Goal: Task Accomplishment & Management: Manage account settings

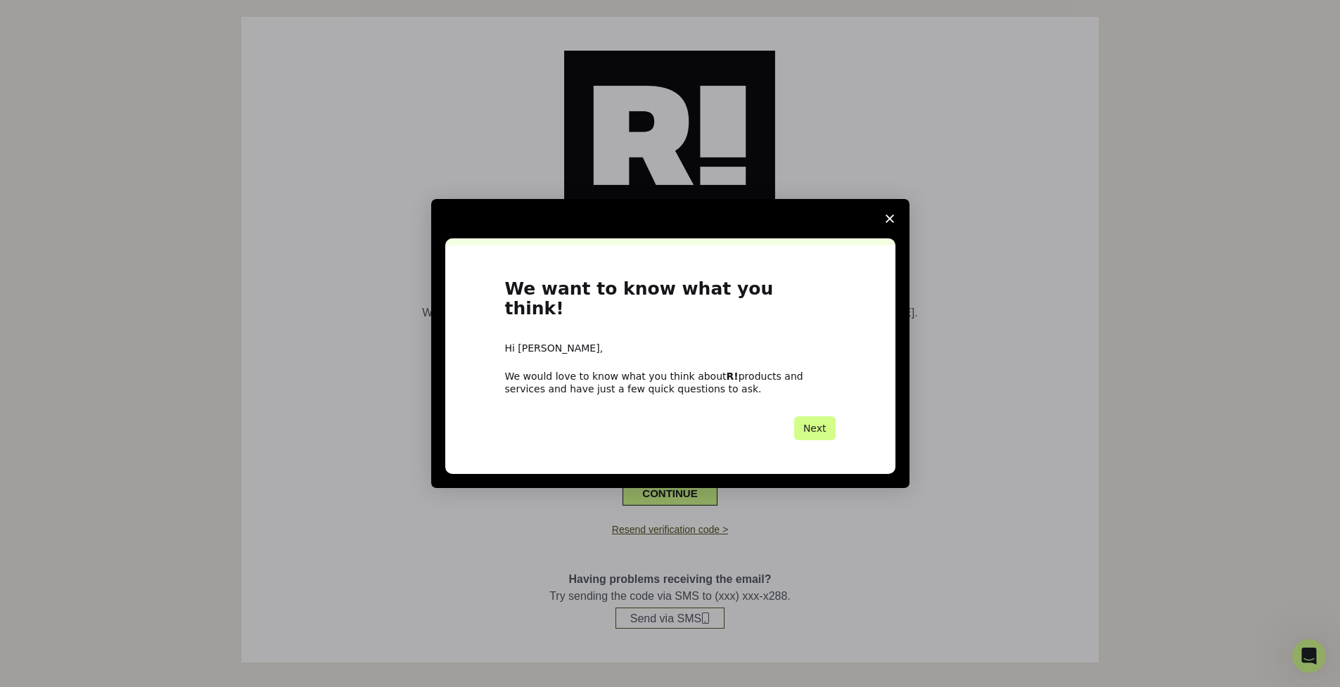
click at [885, 227] on span "Close survey" at bounding box center [889, 218] width 39 height 39
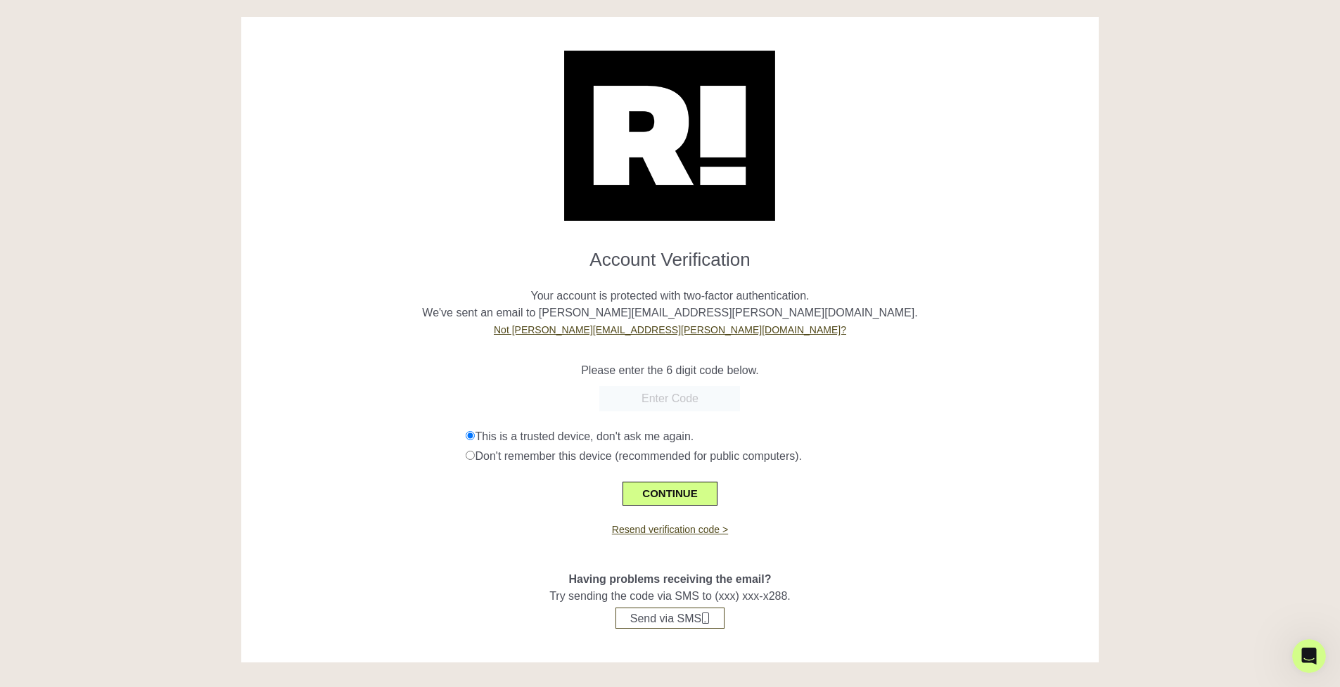
click at [649, 397] on input "text" at bounding box center [669, 398] width 141 height 25
type input "358872"
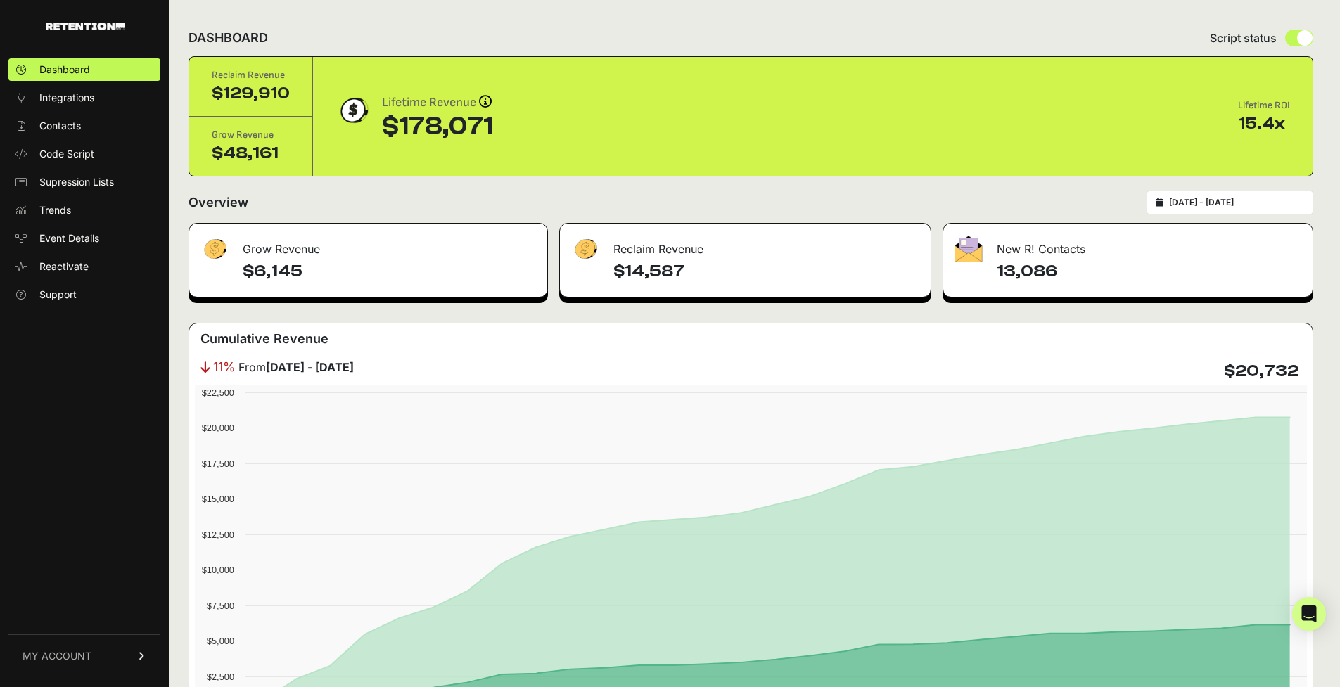
click at [49, 653] on span "MY ACCOUNT" at bounding box center [57, 656] width 69 height 14
click at [54, 611] on span "Billing" at bounding box center [52, 610] width 27 height 14
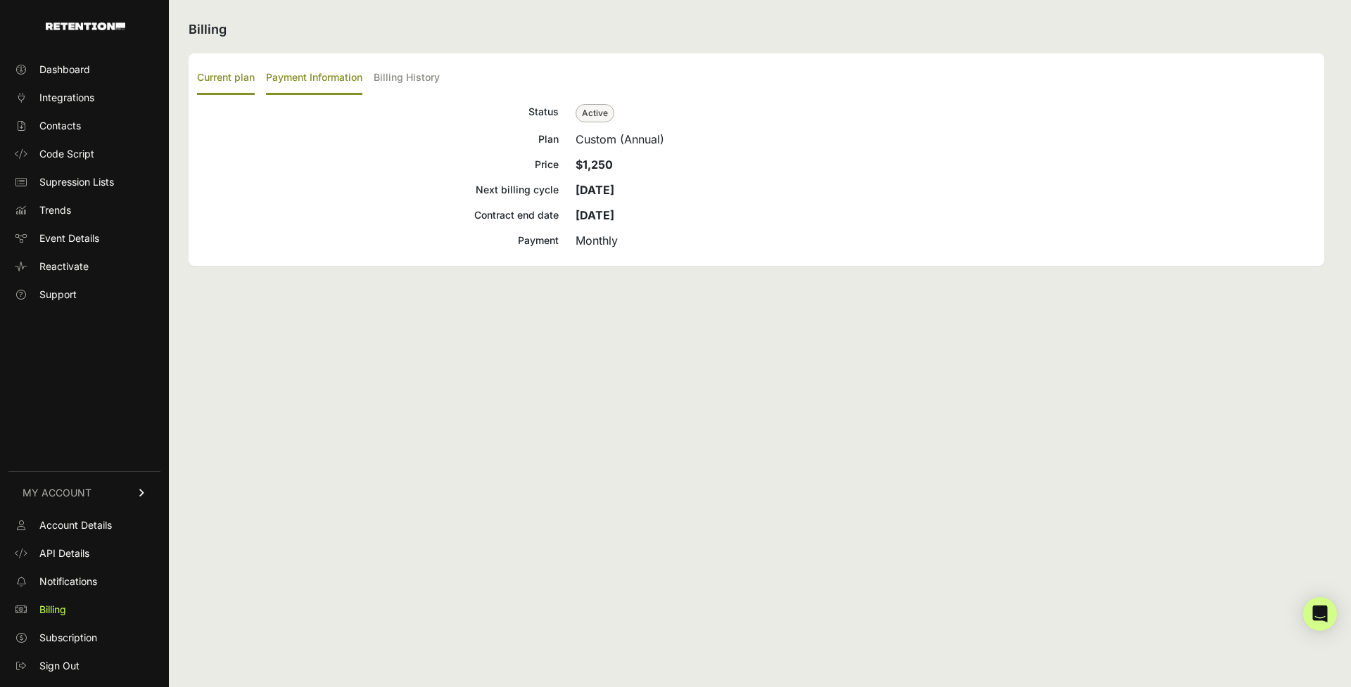
click at [286, 81] on label "Payment Information" at bounding box center [314, 78] width 96 height 33
click at [0, 0] on input "Payment Information" at bounding box center [0, 0] width 0 height 0
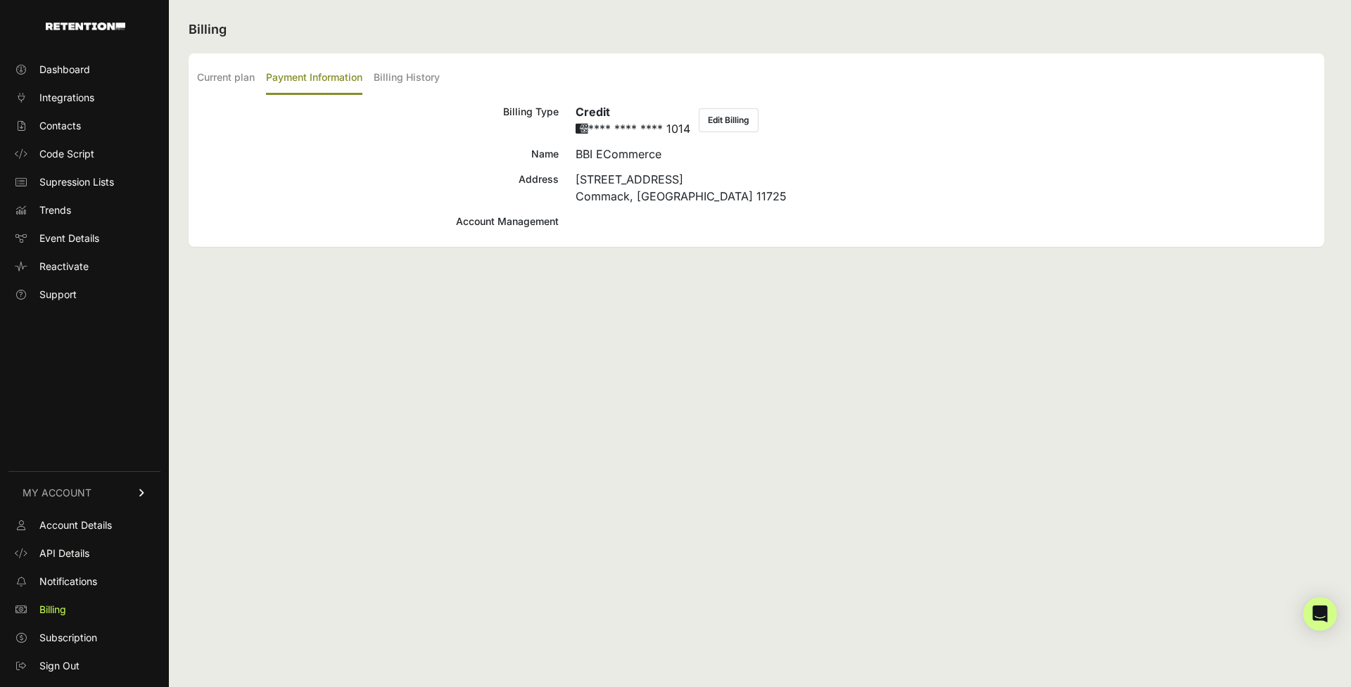
click at [726, 120] on button "Edit Billing" at bounding box center [728, 120] width 60 height 24
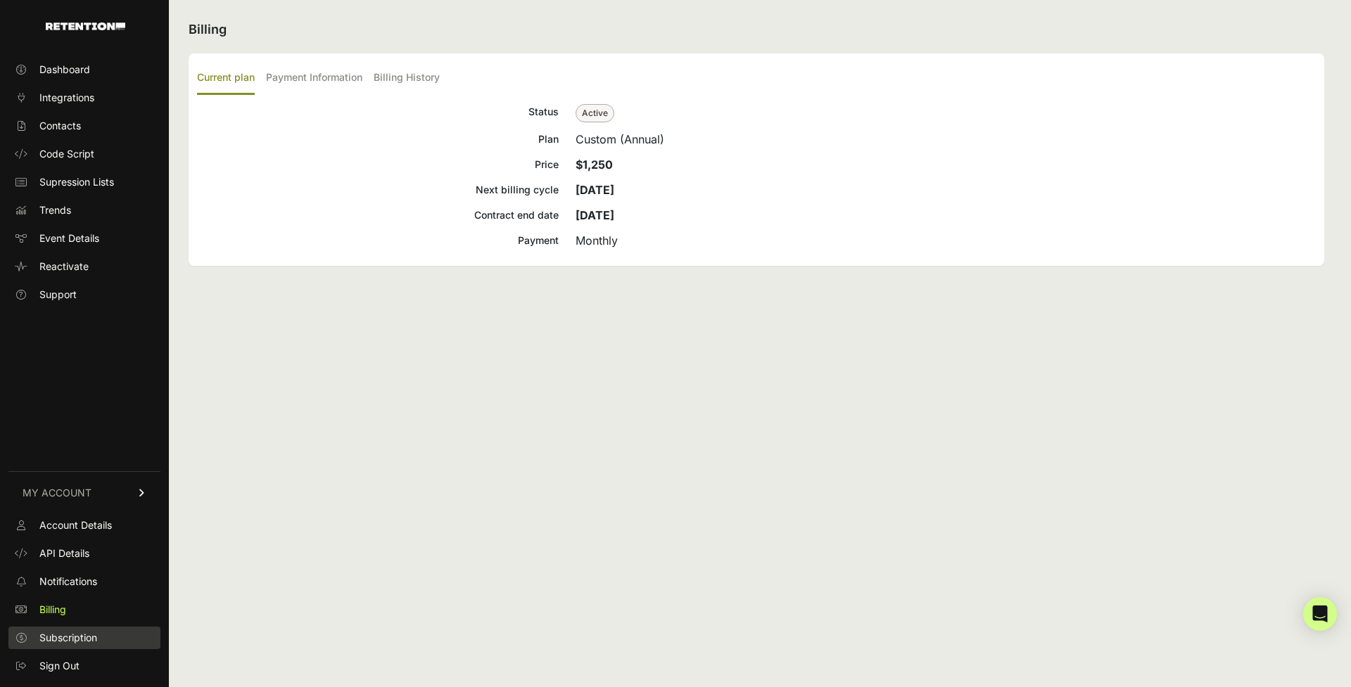
click at [66, 635] on span "Subscription" at bounding box center [68, 638] width 58 height 14
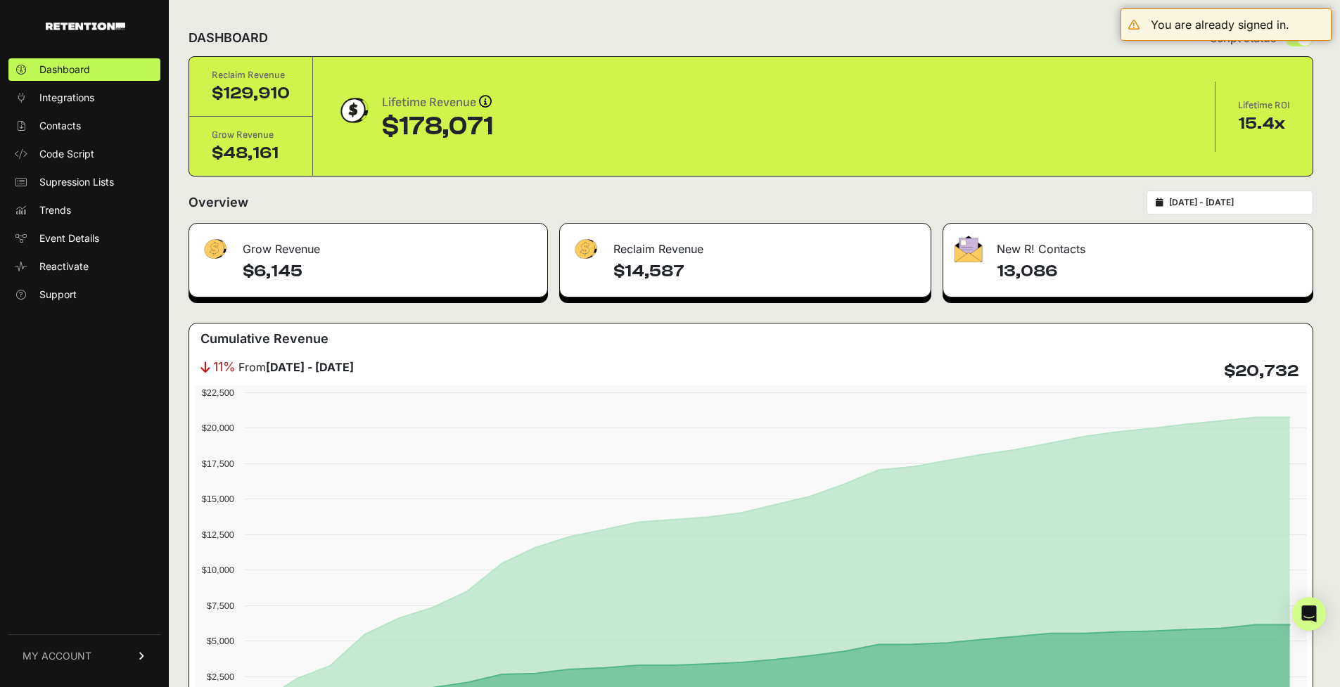
click at [49, 660] on span "MY ACCOUNT" at bounding box center [57, 656] width 69 height 14
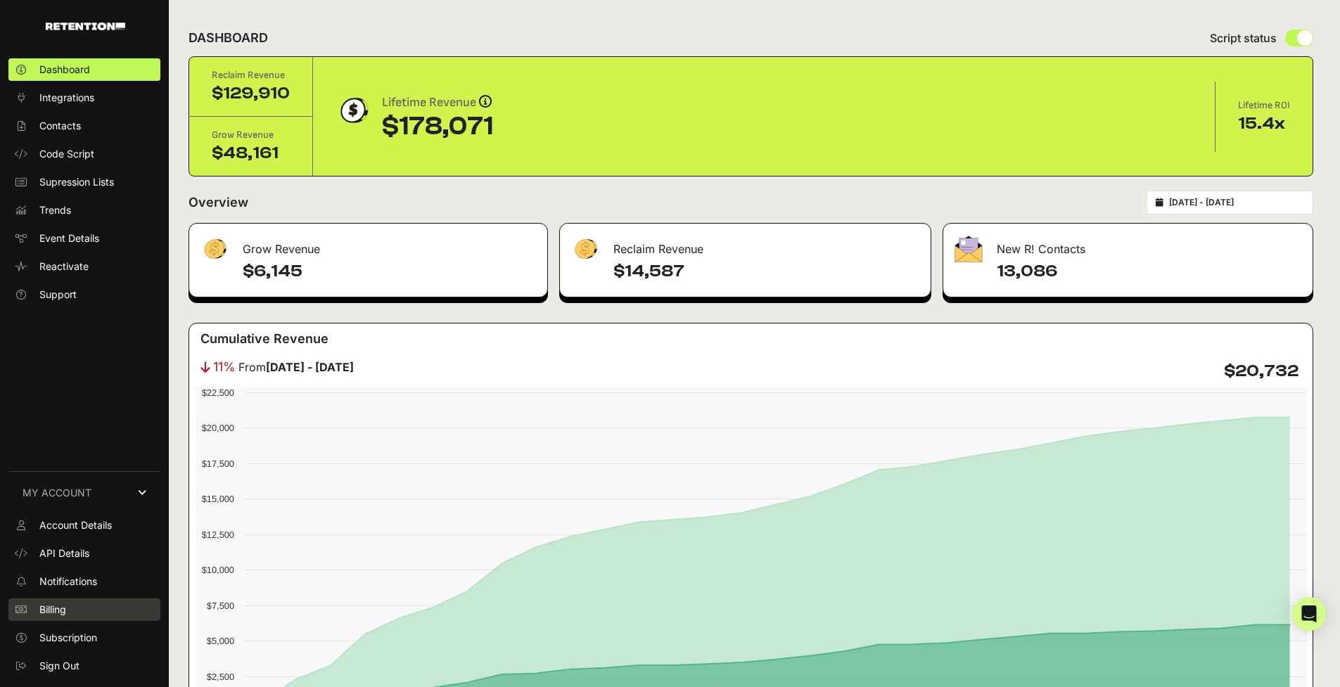
click at [95, 613] on link "Billing" at bounding box center [84, 610] width 152 height 23
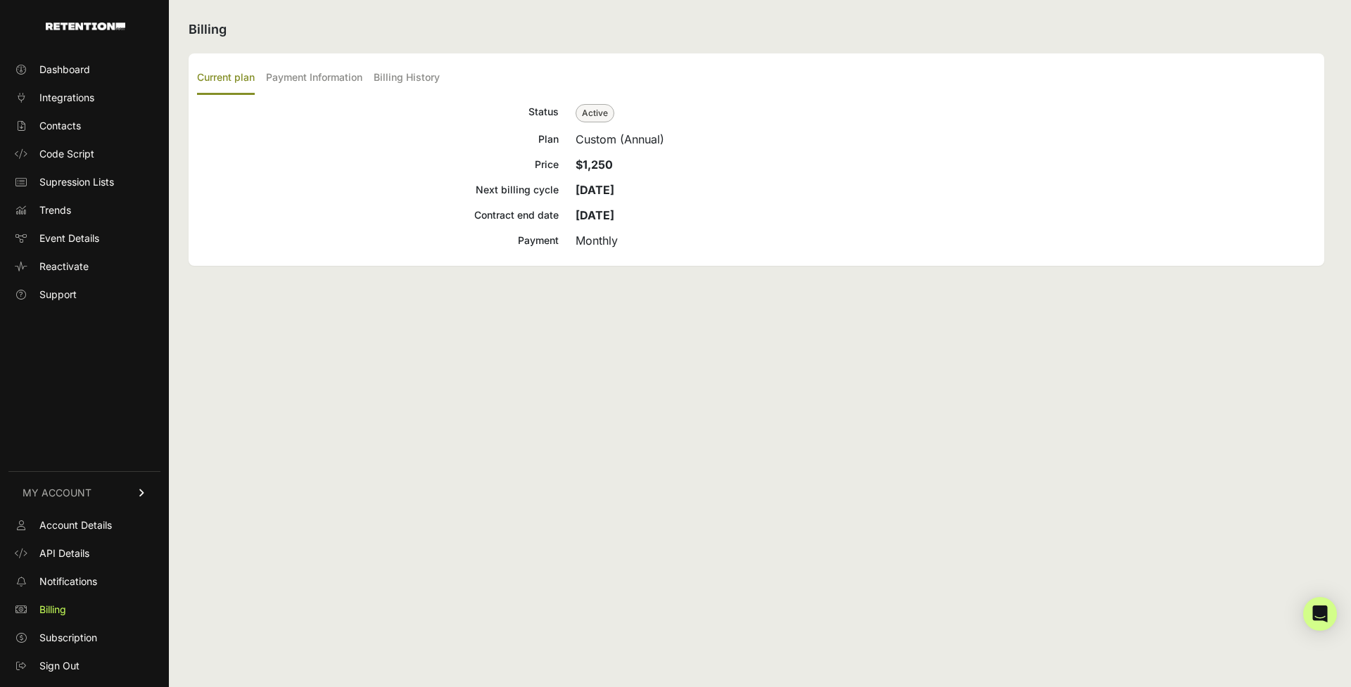
click at [108, 484] on link "MY ACCOUNT" at bounding box center [84, 492] width 152 height 43
click at [79, 69] on span "Dashboard" at bounding box center [64, 70] width 51 height 14
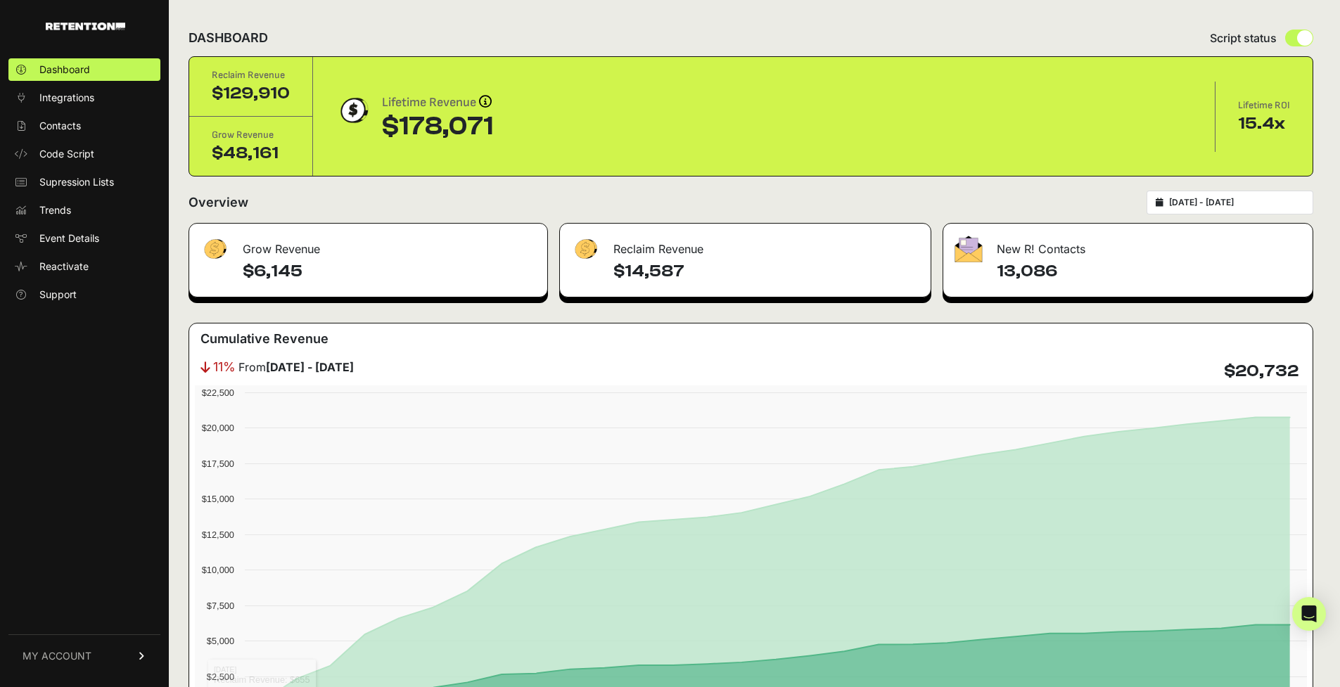
click at [58, 657] on span "MY ACCOUNT" at bounding box center [57, 656] width 69 height 14
click at [122, 529] on link "Account Details" at bounding box center [84, 525] width 152 height 23
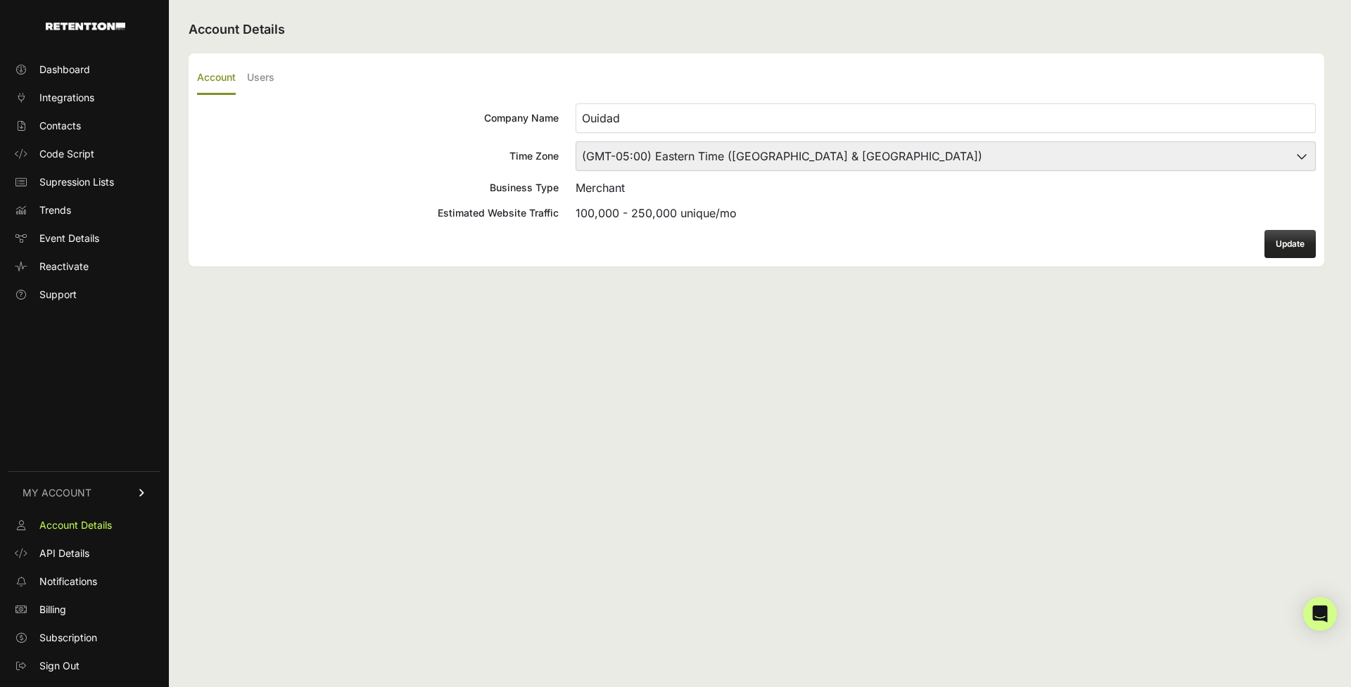
click at [894, 128] on input "Ouidad" at bounding box center [945, 118] width 740 height 30
click at [55, 659] on span "Sign Out" at bounding box center [59, 666] width 40 height 14
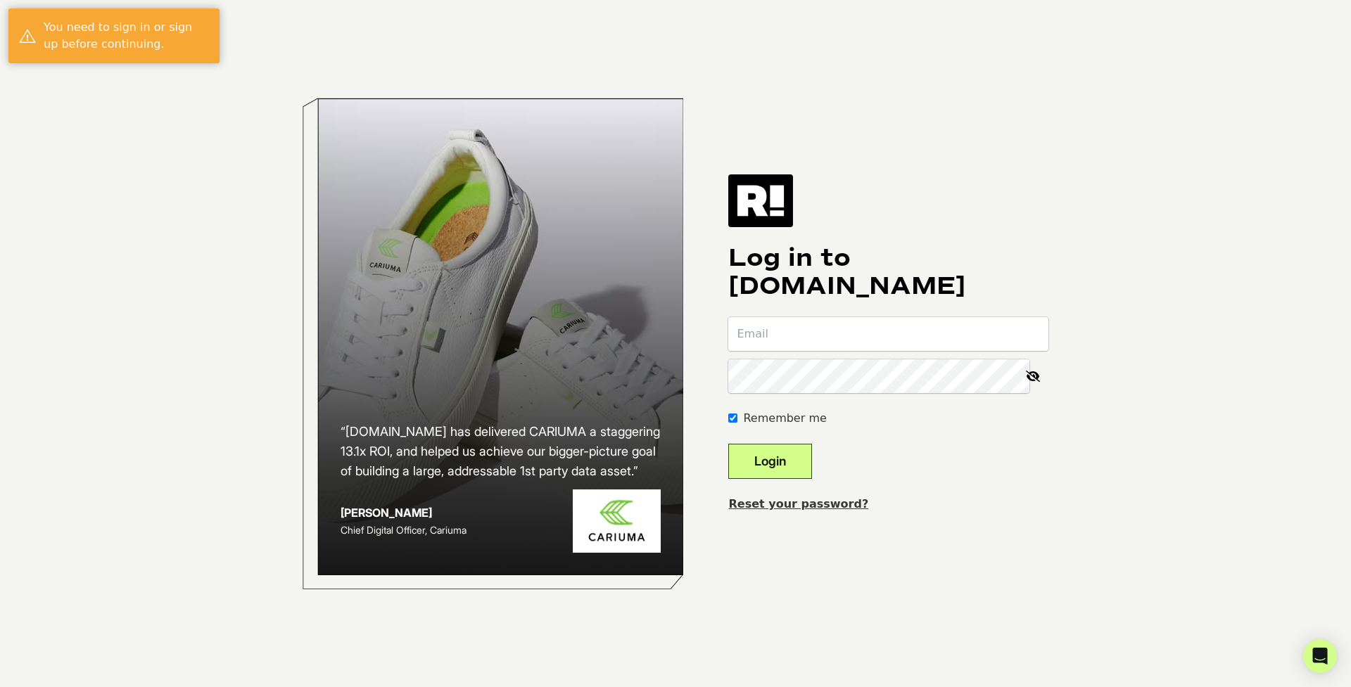
type input "[PERSON_NAME][EMAIL_ADDRESS][PERSON_NAME][DOMAIN_NAME]"
click at [787, 461] on button "Login" at bounding box center [770, 461] width 84 height 35
type input "[PERSON_NAME][EMAIL_ADDRESS][PERSON_NAME][DOMAIN_NAME]"
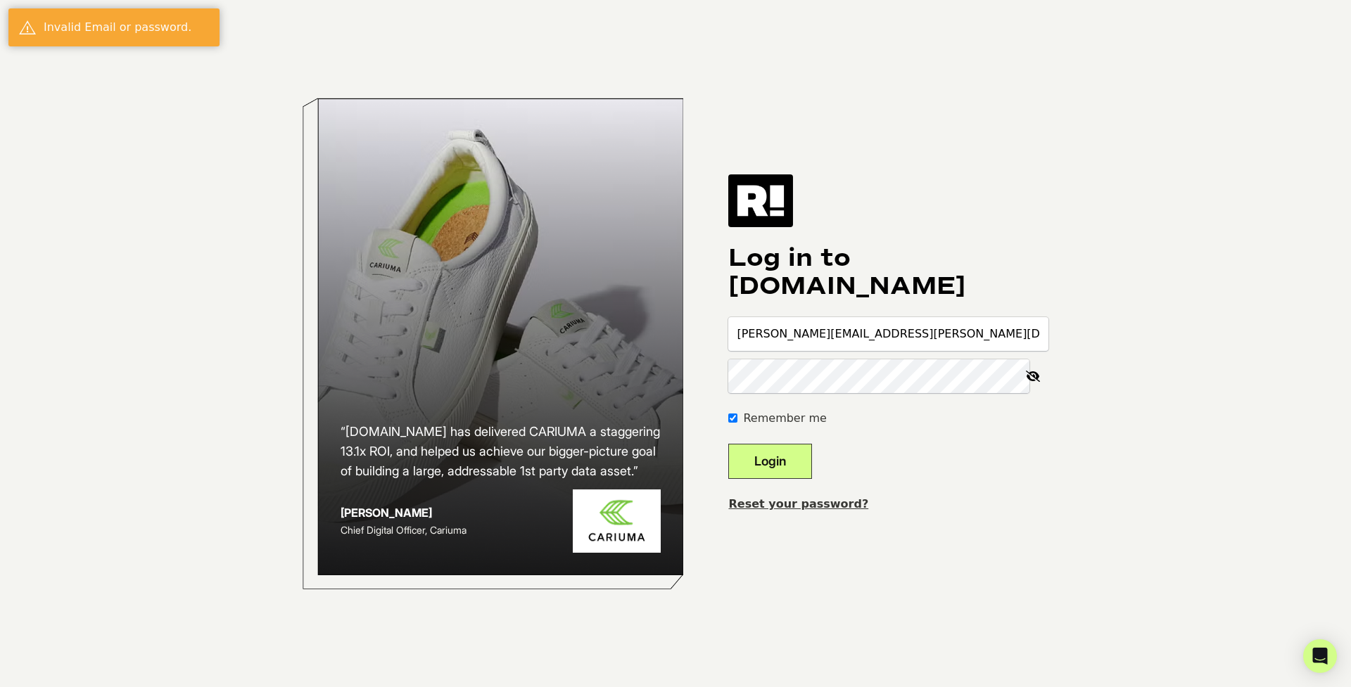
click at [800, 461] on button "Login" at bounding box center [770, 461] width 84 height 35
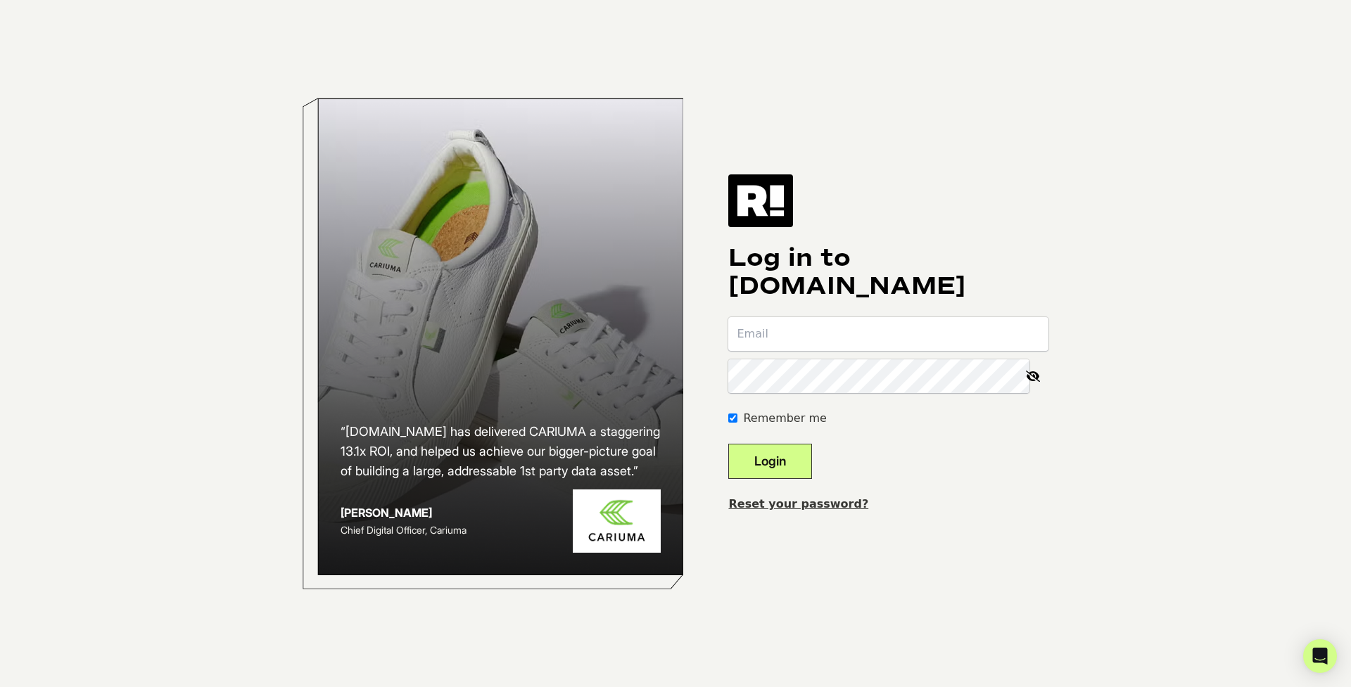
click at [811, 506] on link "Reset your password?" at bounding box center [798, 503] width 140 height 13
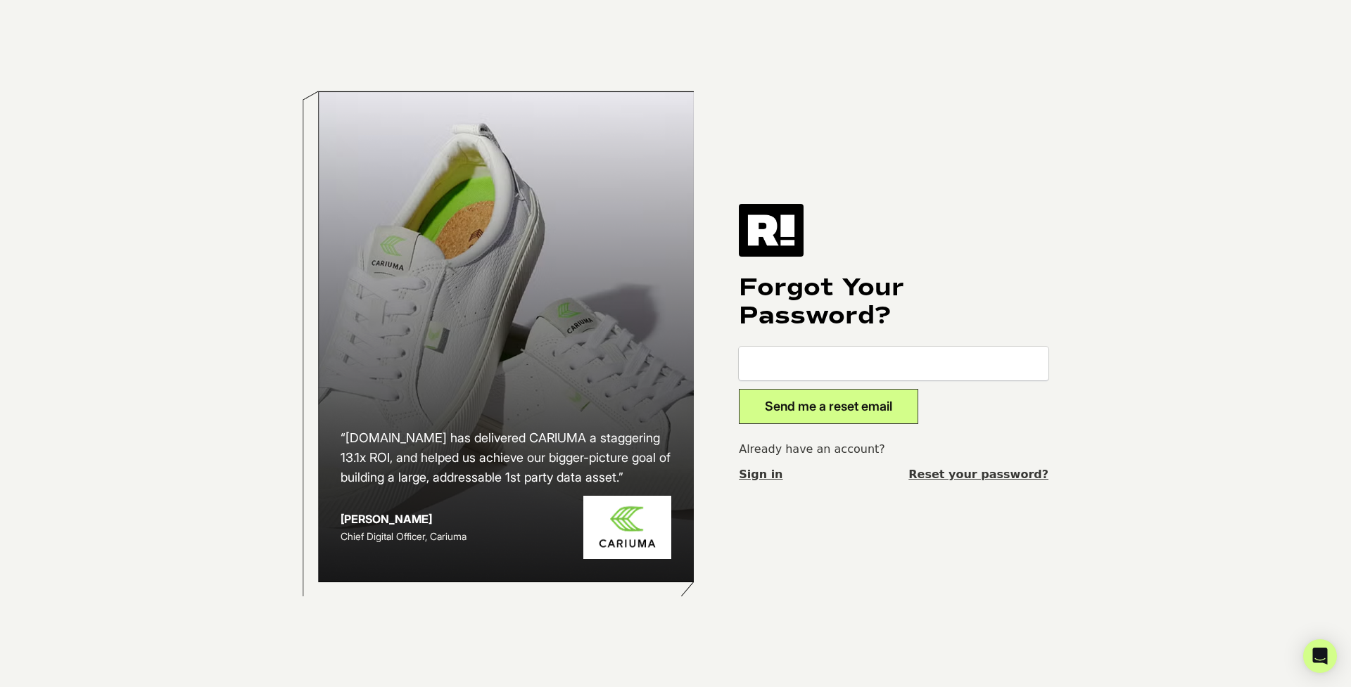
click at [818, 366] on input "email" at bounding box center [893, 364] width 309 height 34
click at [773, 476] on link "Sign in" at bounding box center [761, 474] width 44 height 17
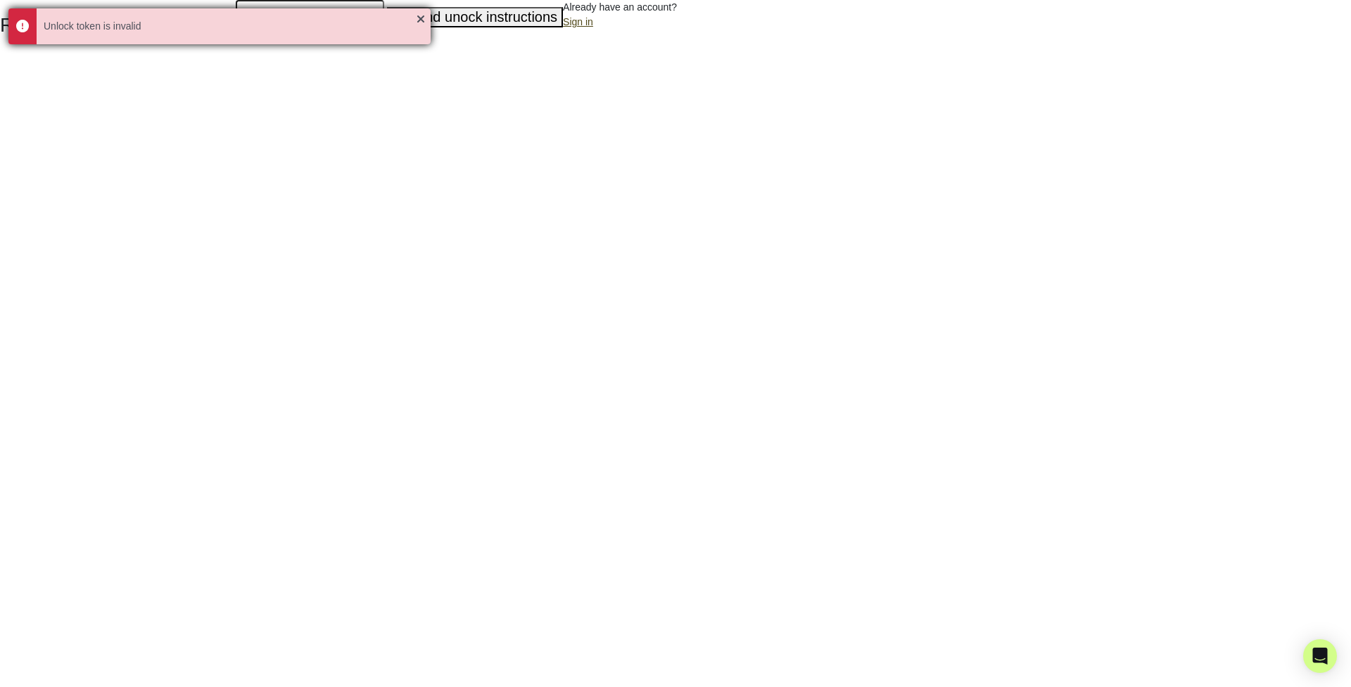
click at [420, 18] on div "Unlock token is invalid" at bounding box center [219, 26] width 422 height 36
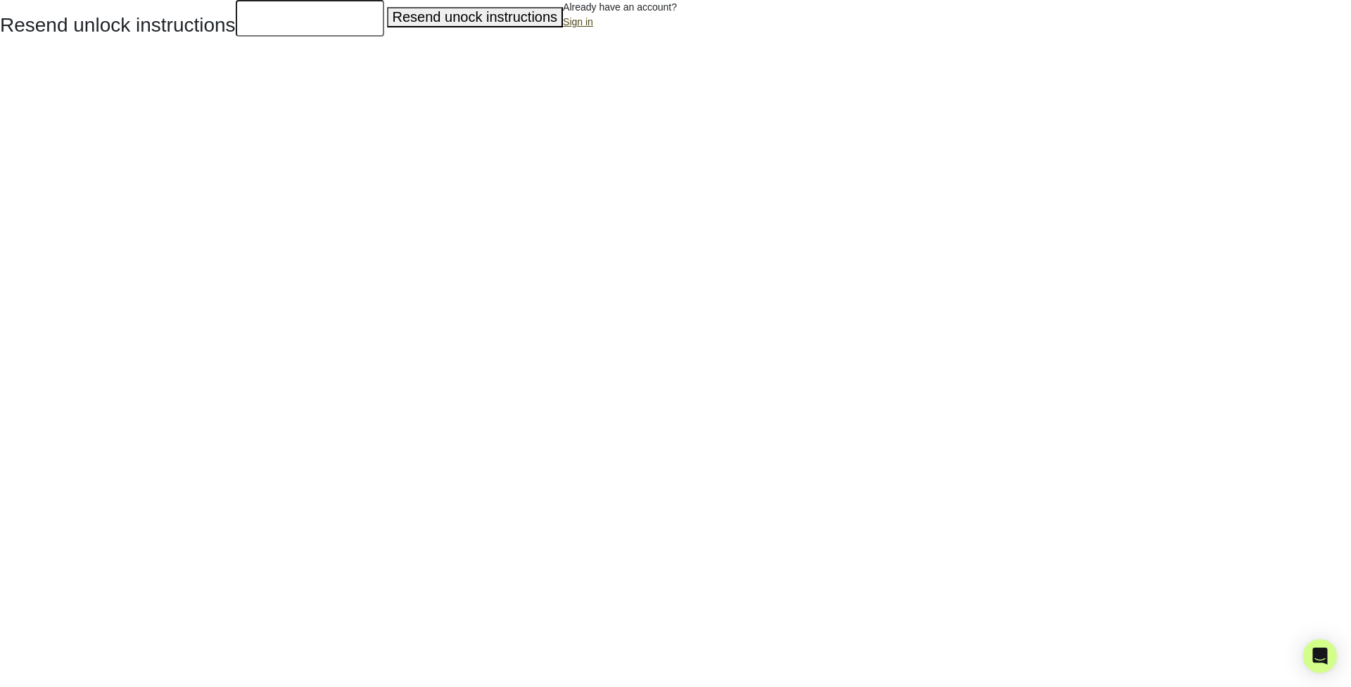
click at [60, 29] on h1 "Resend unlock instructions" at bounding box center [118, 25] width 236 height 24
click at [248, 31] on input "email" at bounding box center [310, 18] width 148 height 37
click at [405, 18] on button "Resend unock instructions" at bounding box center [475, 17] width 177 height 20
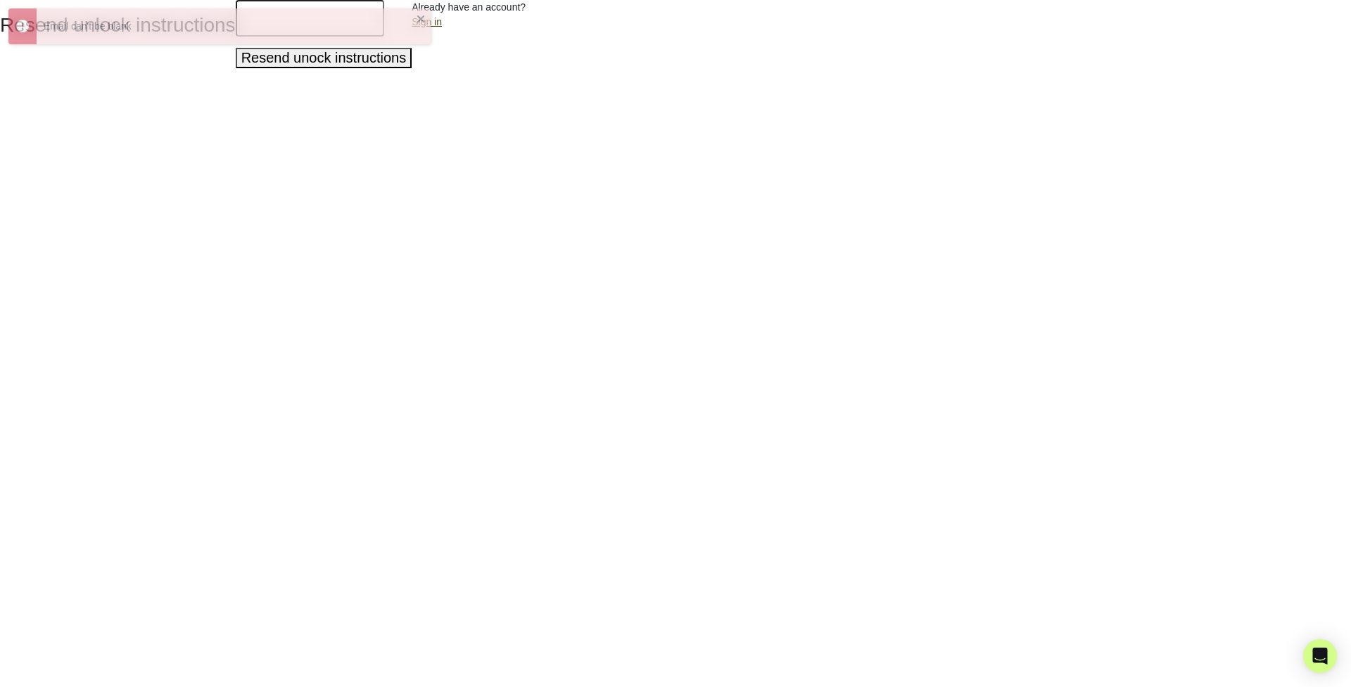
click at [628, 61] on div "Resend unlock instructions Resend unock instructions Already have an account? S…" at bounding box center [675, 34] width 1351 height 68
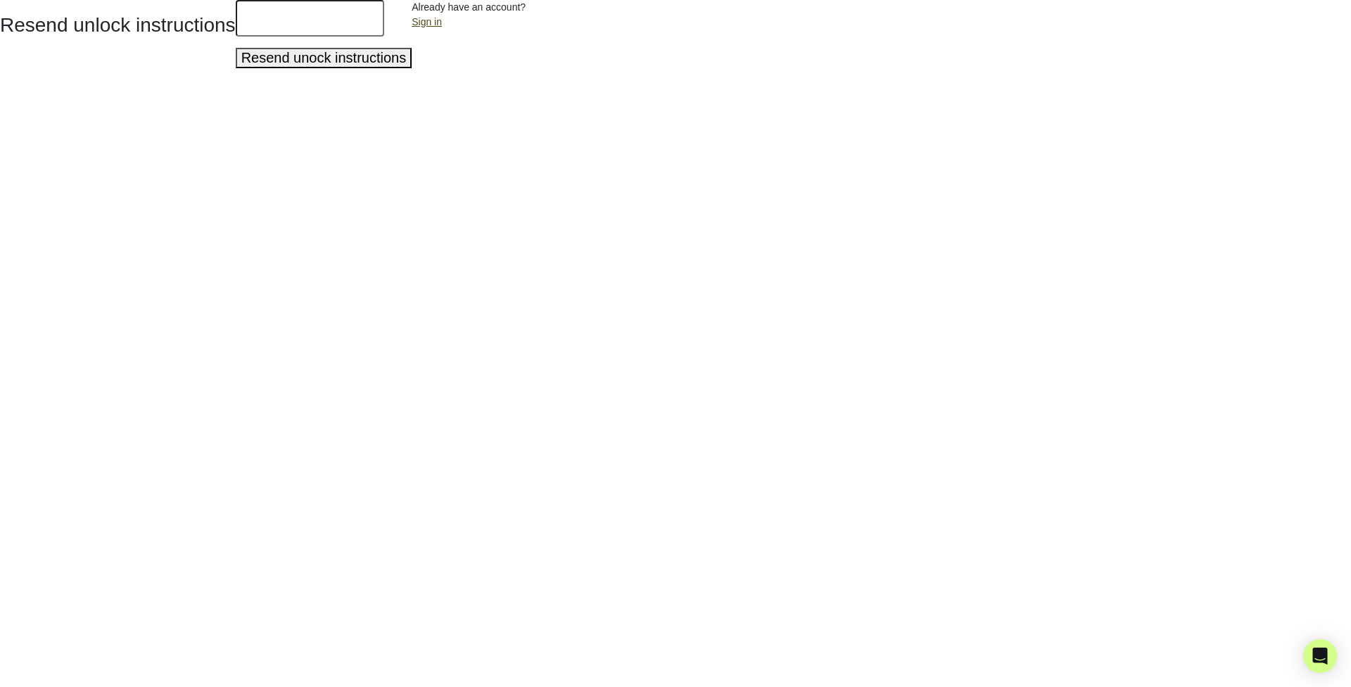
click at [272, 24] on input "email" at bounding box center [310, 18] width 148 height 37
type input "[PERSON_NAME][EMAIL_ADDRESS][PERSON_NAME][DOMAIN_NAME]"
click at [323, 58] on button "Resend unock instructions" at bounding box center [324, 58] width 177 height 20
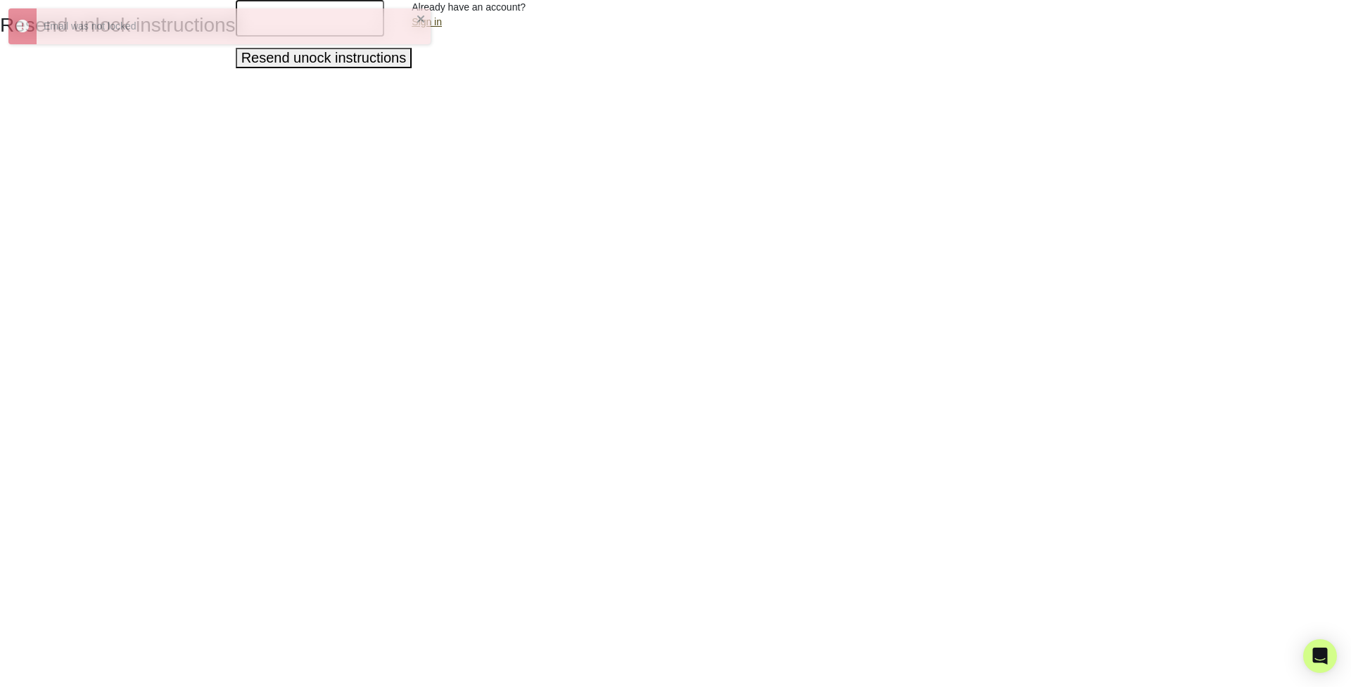
click at [1280, 68] on html "Resend unlock instructions Resend unock instructions Already have an account? S…" at bounding box center [675, 34] width 1351 height 68
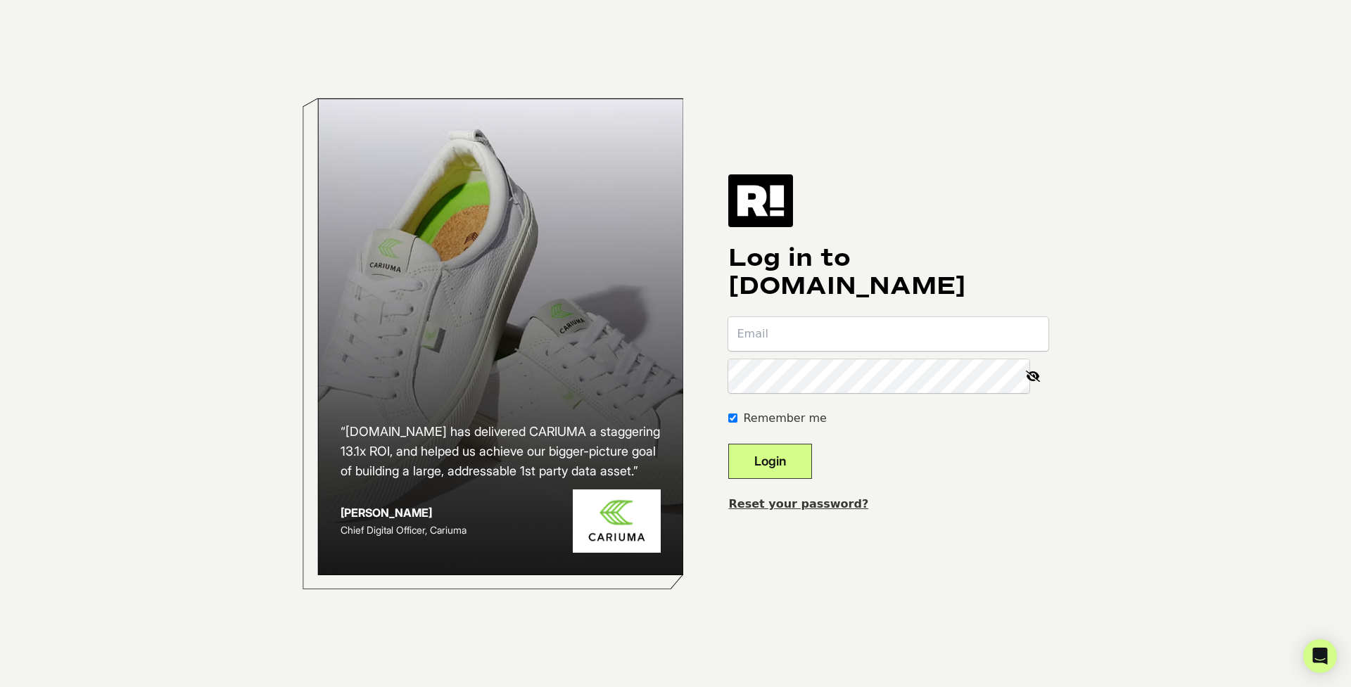
type input "tania.peralta+bio@bbicompany.com"
click at [798, 461] on button "Login" at bounding box center [770, 461] width 84 height 35
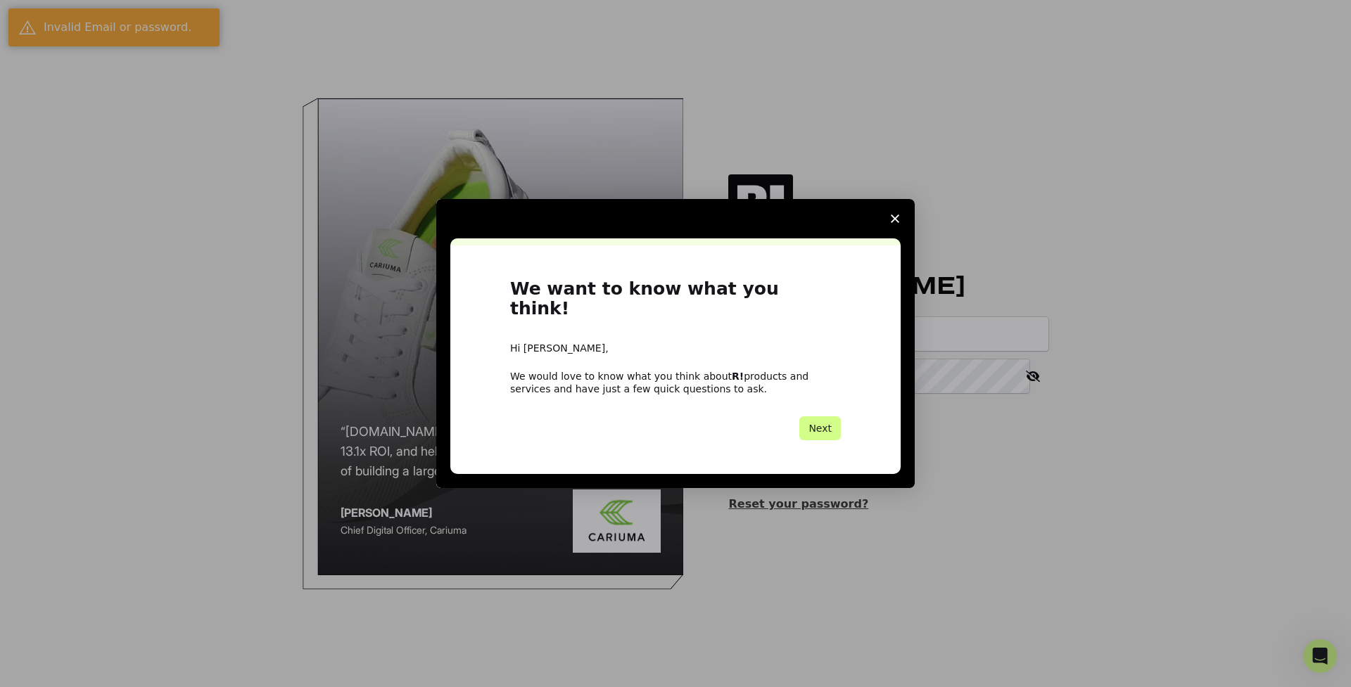
click at [889, 224] on span "Close survey" at bounding box center [894, 218] width 39 height 39
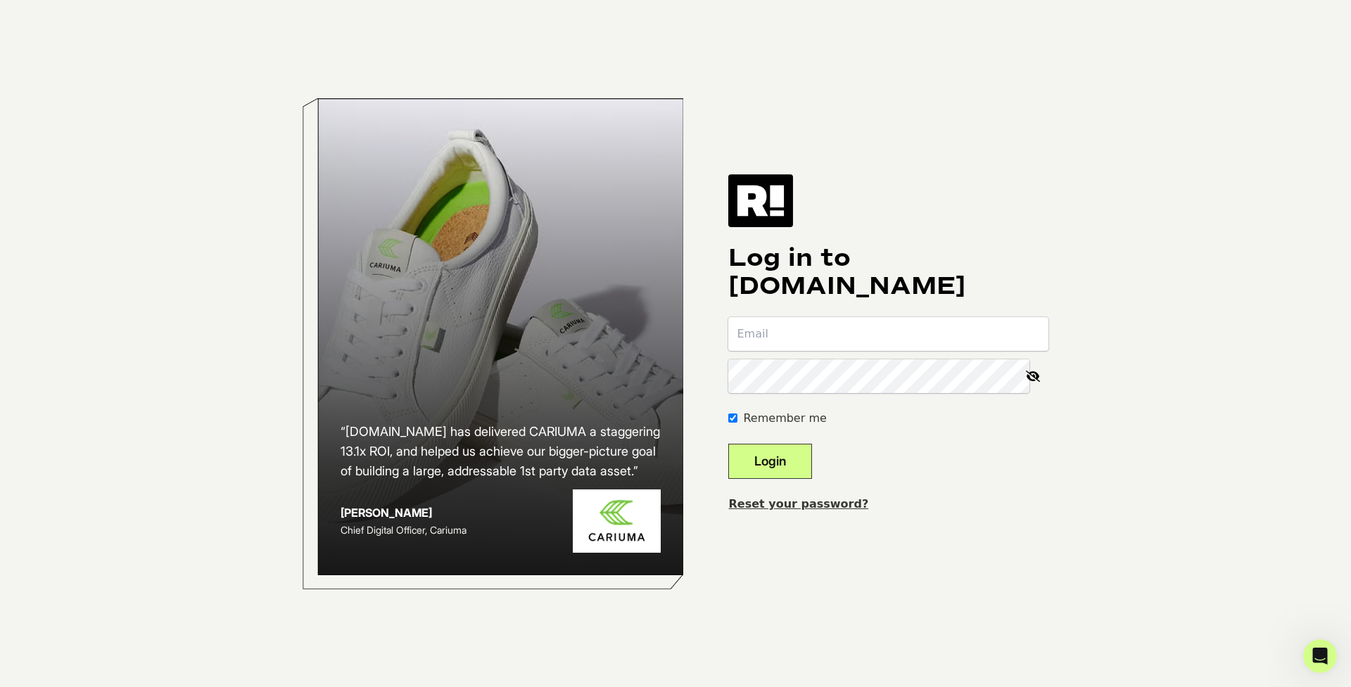
click at [853, 353] on form "Remember me Login" at bounding box center [888, 398] width 320 height 162
click at [848, 330] on input "email" at bounding box center [888, 334] width 320 height 34
type input "[PERSON_NAME][EMAIL_ADDRESS][PERSON_NAME][DOMAIN_NAME]"
click at [815, 550] on div "“[DOMAIN_NAME] has delivered CARIUMA a staggering 13.1x ROI, and helped us achi…" at bounding box center [675, 343] width 802 height 687
click at [796, 502] on link "Reset your password?" at bounding box center [798, 503] width 140 height 13
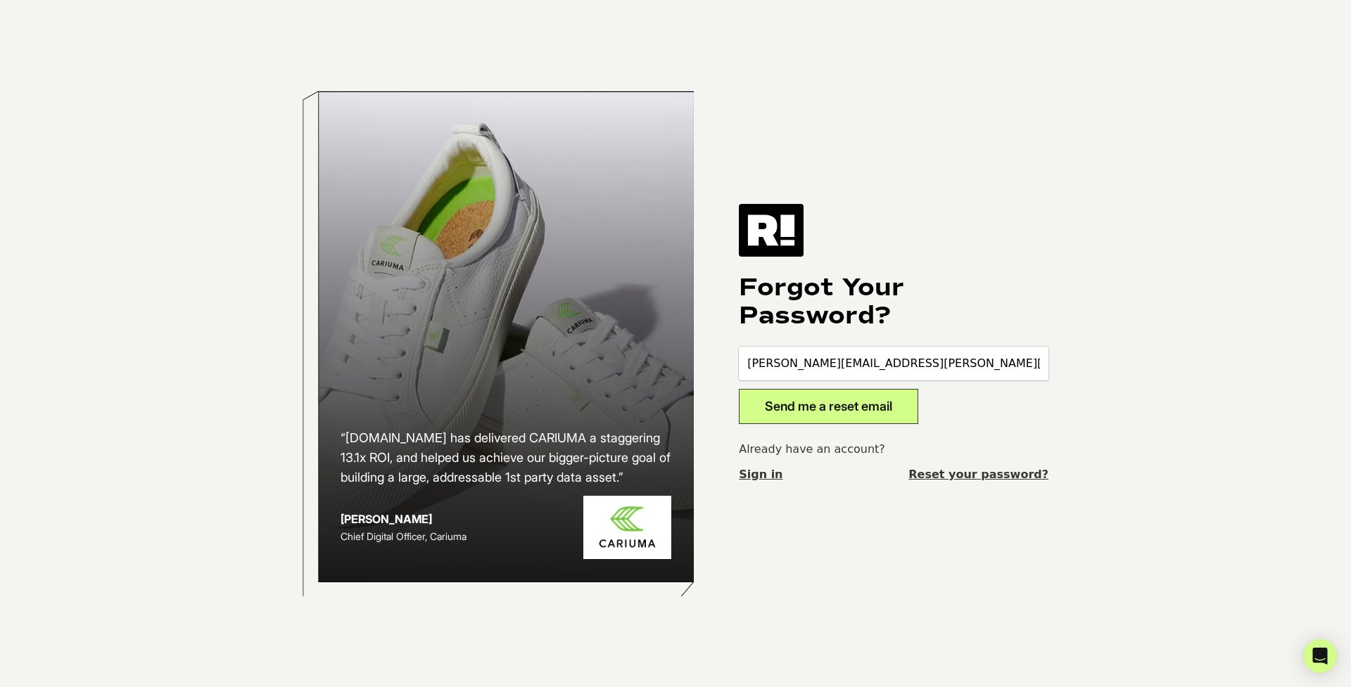
type input "[PERSON_NAME][EMAIL_ADDRESS][PERSON_NAME][DOMAIN_NAME]"
click at [832, 406] on button "Send me a reset email" at bounding box center [828, 406] width 179 height 35
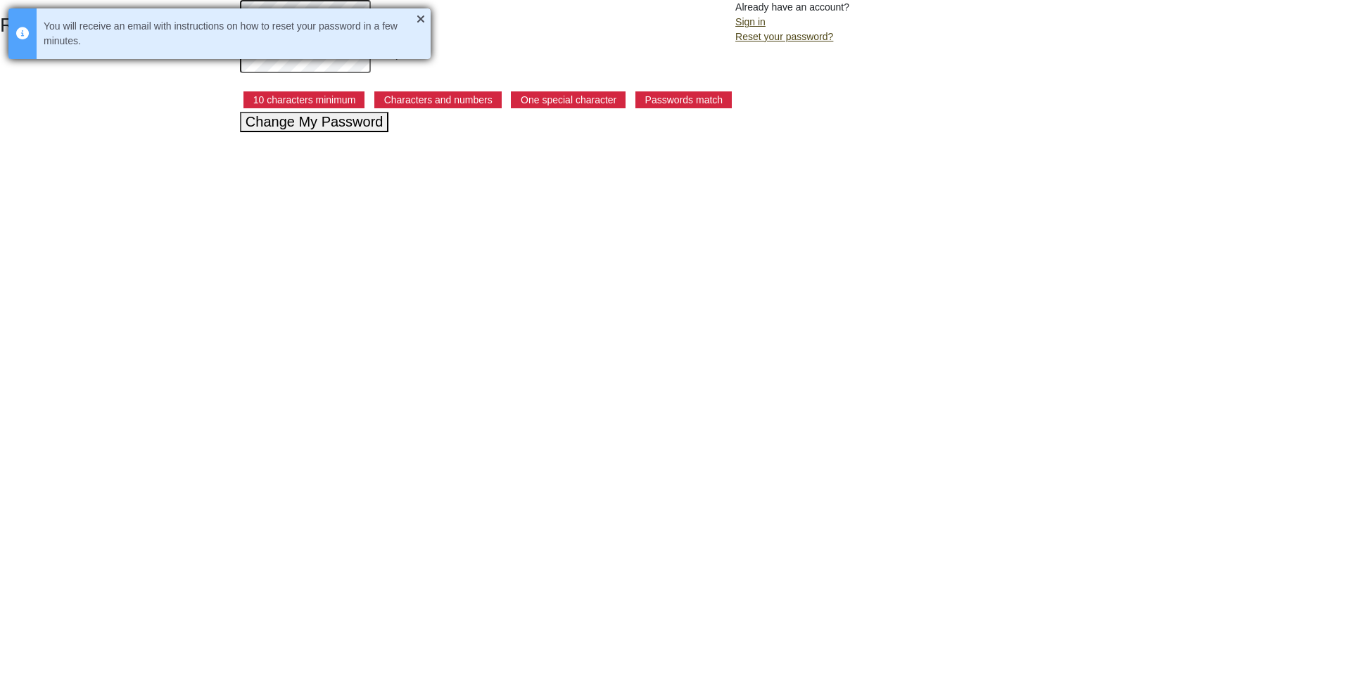
click at [416, 15] on div "You will receive an email with instructions on how to reset your password in a …" at bounding box center [219, 33] width 422 height 51
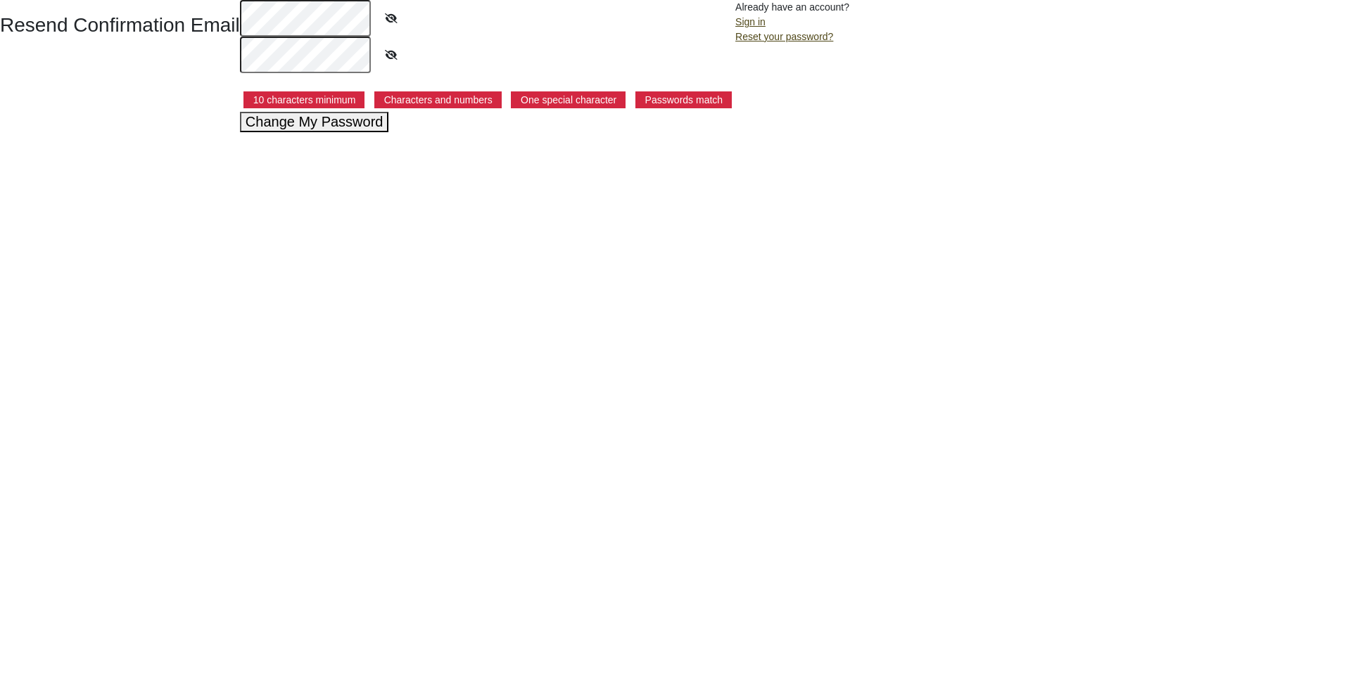
click at [260, 111] on div "10 characters minimum Characters and numbers One special character Passwords ma…" at bounding box center [487, 95] width 495 height 33
click at [290, 122] on button "Change My Password" at bounding box center [314, 122] width 149 height 20
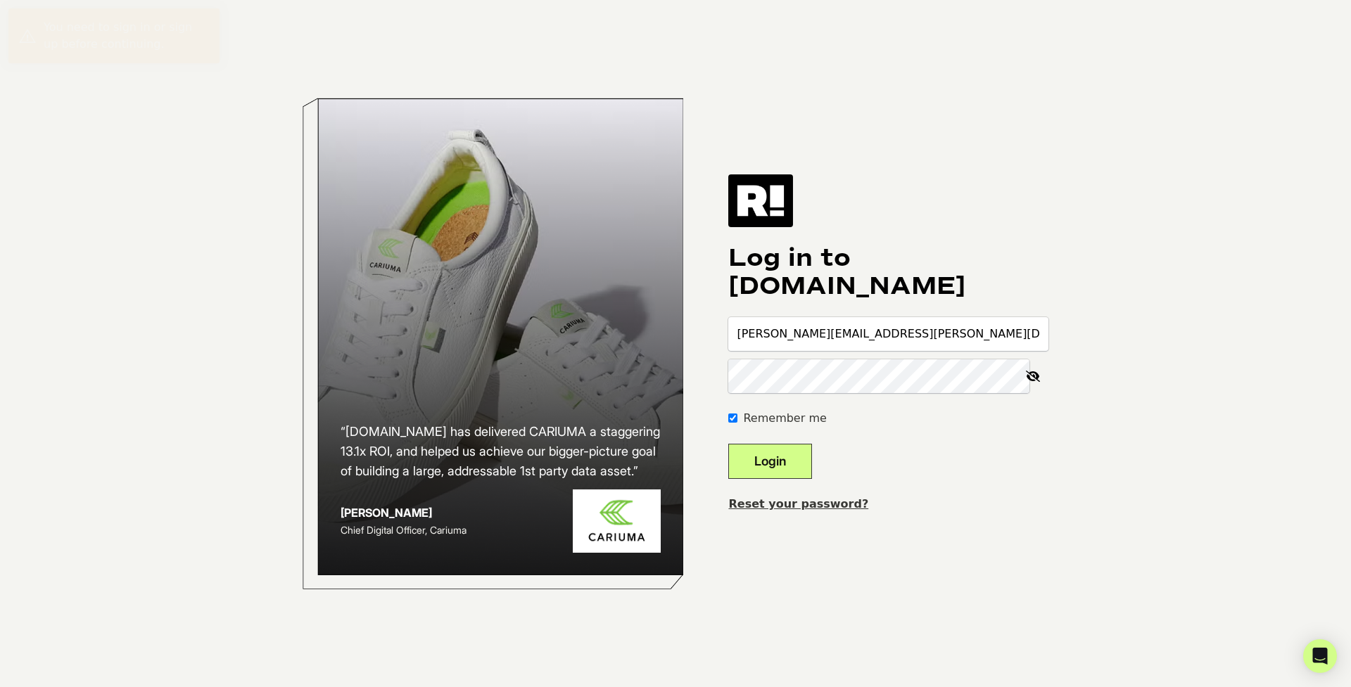
type input "[PERSON_NAME][EMAIL_ADDRESS][PERSON_NAME][DOMAIN_NAME]"
click at [790, 461] on button "Login" at bounding box center [770, 461] width 84 height 35
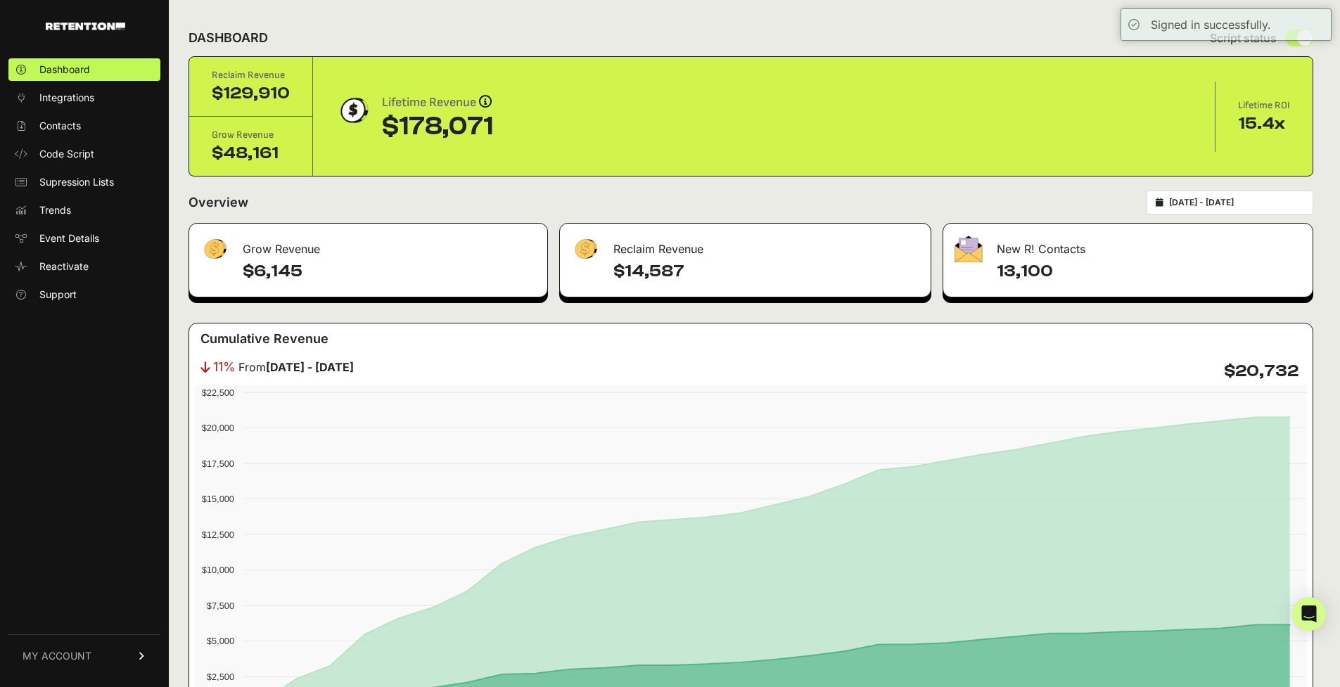
click at [106, 27] on img at bounding box center [85, 27] width 79 height 8
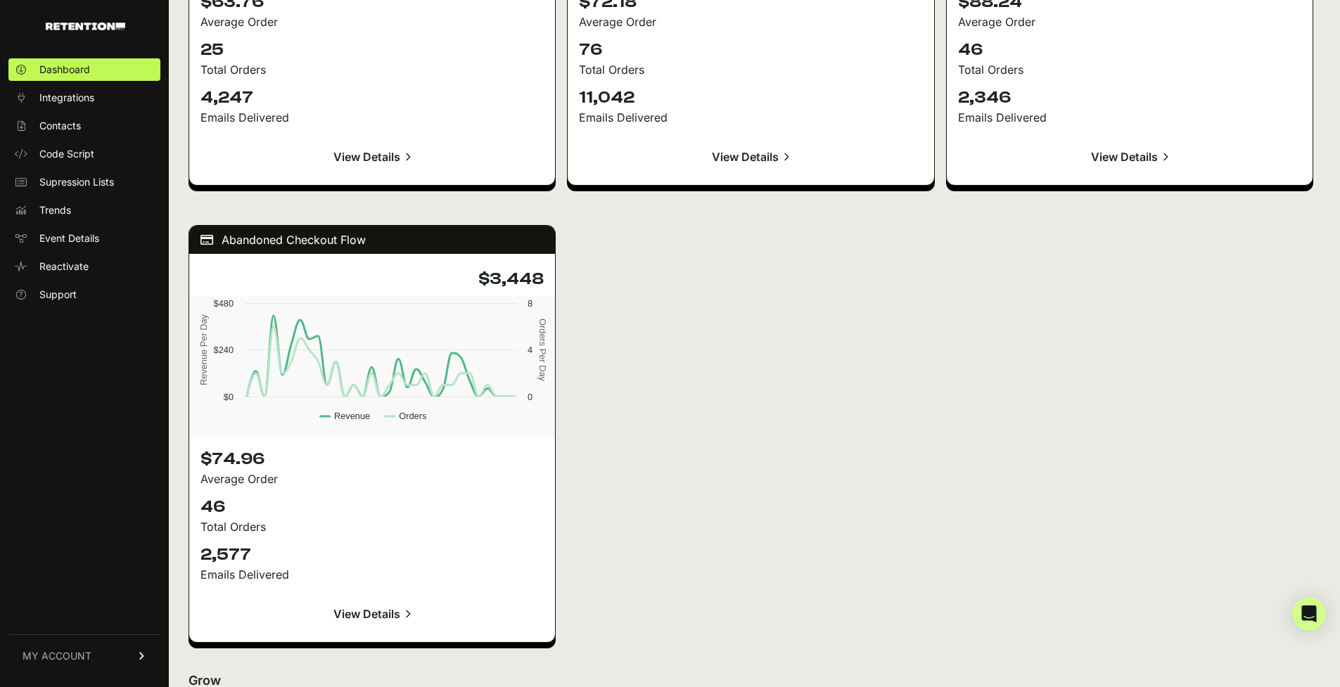
scroll to position [2062, 0]
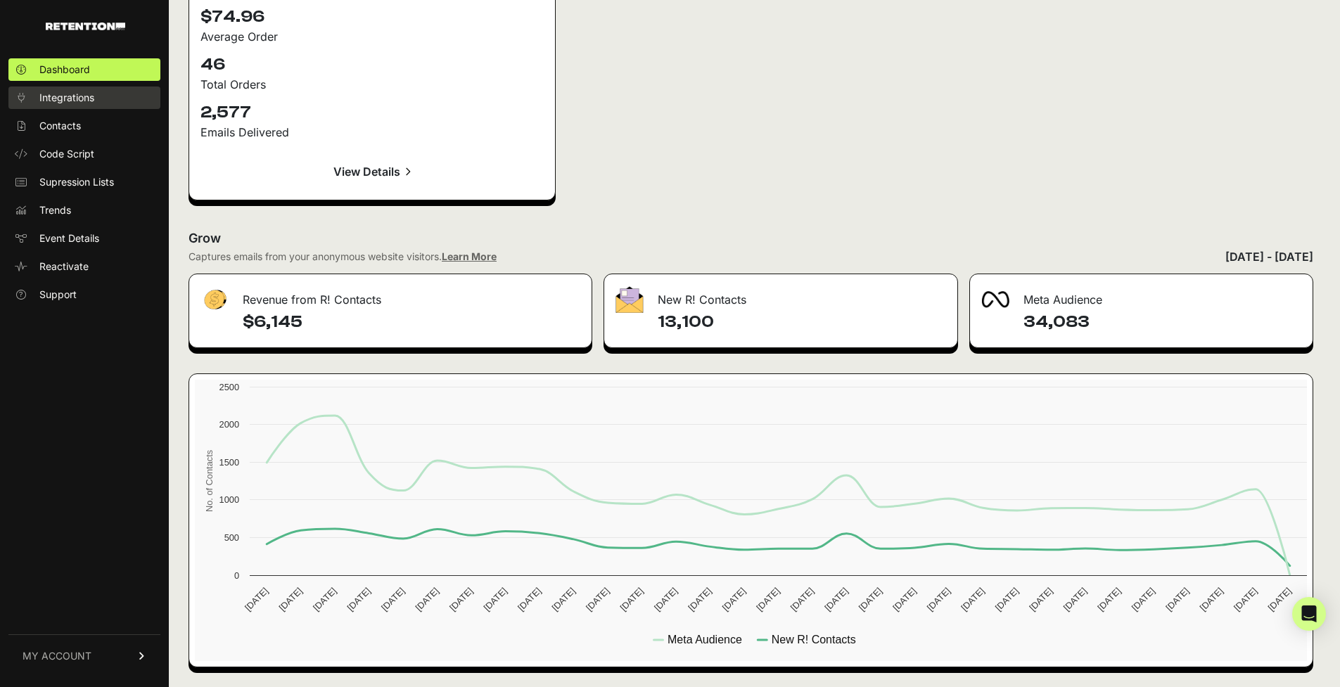
click at [84, 89] on link "Integrations" at bounding box center [84, 98] width 152 height 23
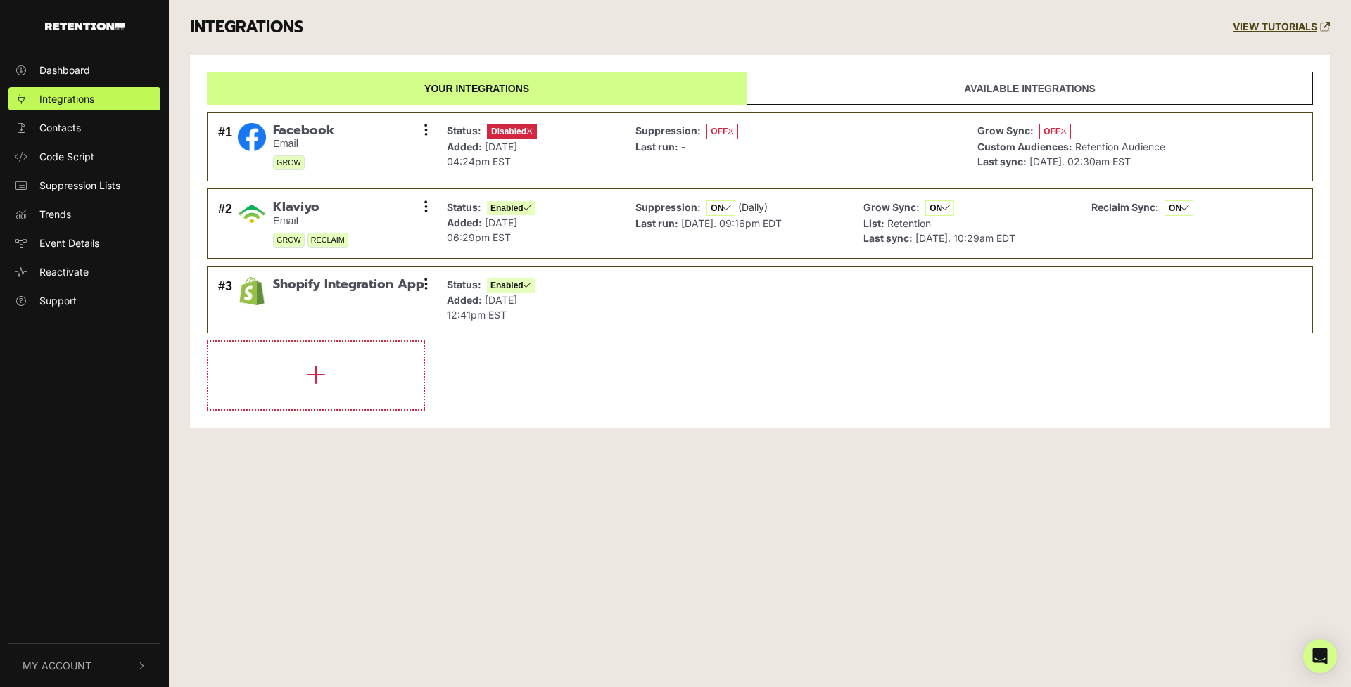
click at [62, 665] on span "My Account" at bounding box center [57, 665] width 69 height 15
click at [115, 470] on button "My Account" at bounding box center [84, 474] width 152 height 43
click at [105, 30] on img "button" at bounding box center [84, 27] width 79 height 8
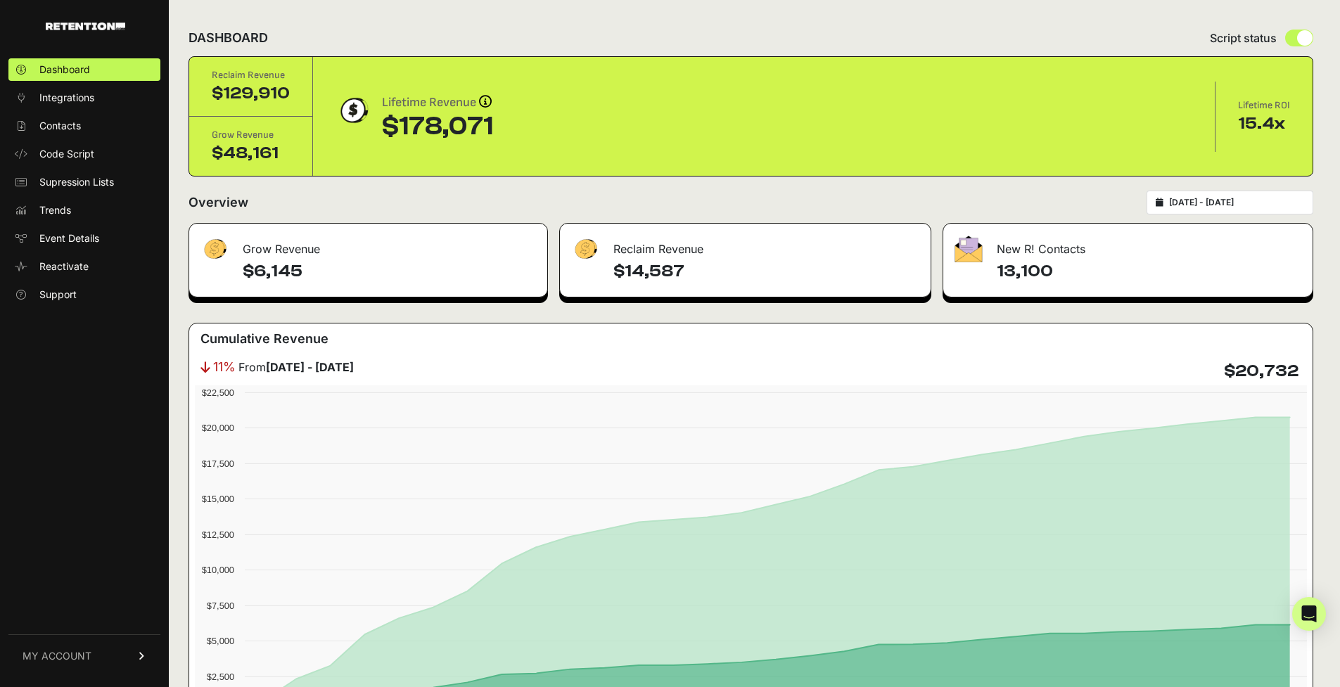
click at [64, 668] on link "MY ACCOUNT" at bounding box center [84, 655] width 152 height 43
click at [66, 605] on span "Billing" at bounding box center [52, 610] width 27 height 14
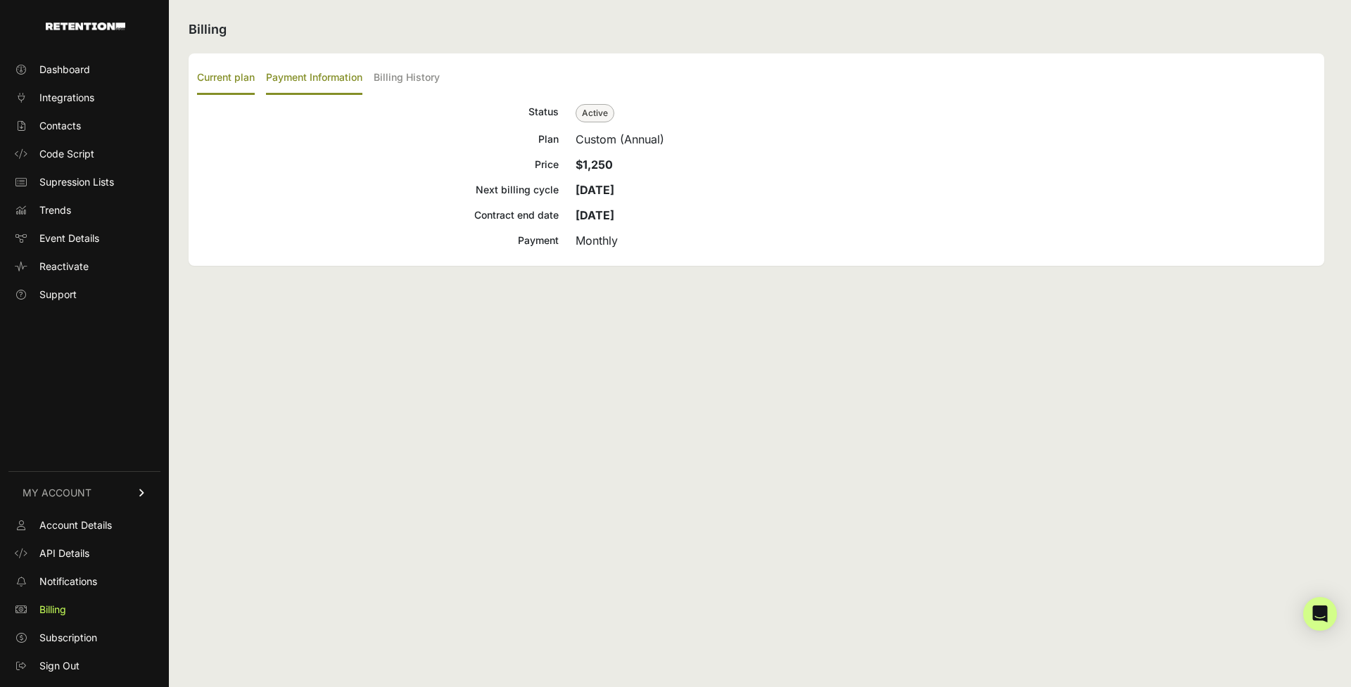
click at [323, 82] on label "Payment Information" at bounding box center [314, 78] width 96 height 33
click at [0, 0] on input "Payment Information" at bounding box center [0, 0] width 0 height 0
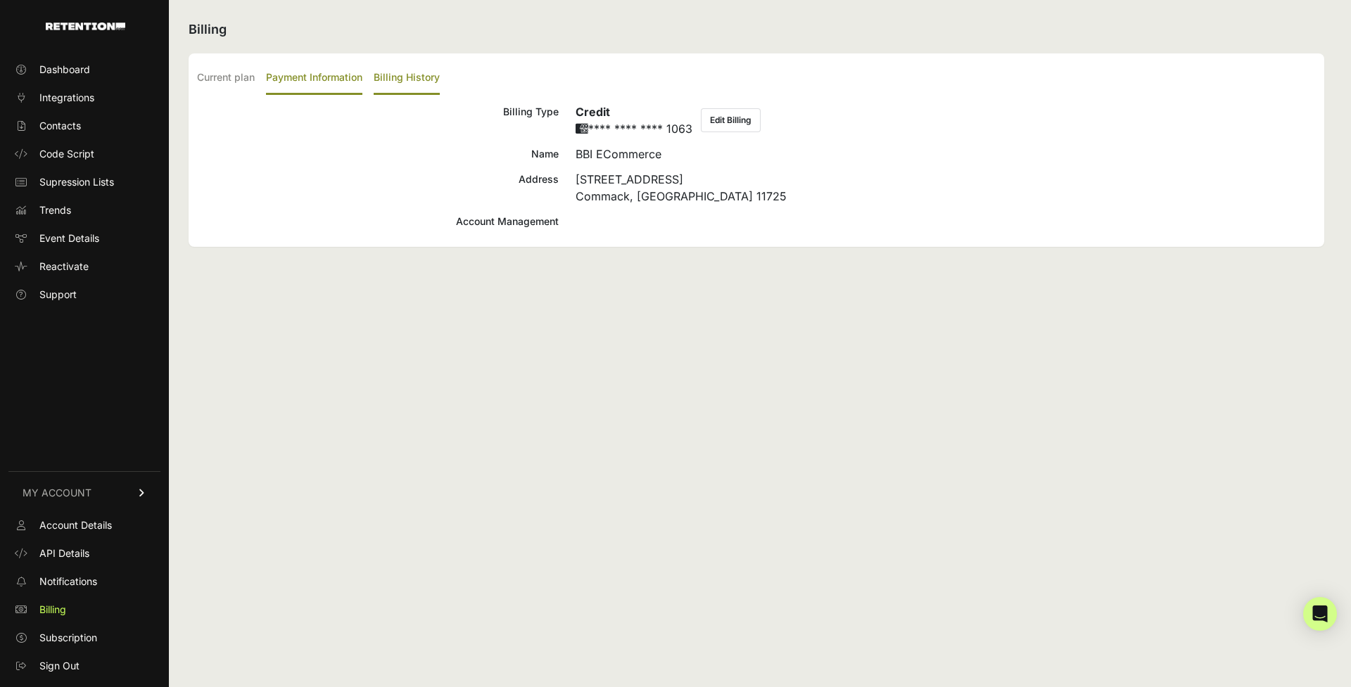
click at [404, 78] on label "Billing History" at bounding box center [407, 78] width 66 height 33
click at [0, 0] on input "Billing History" at bounding box center [0, 0] width 0 height 0
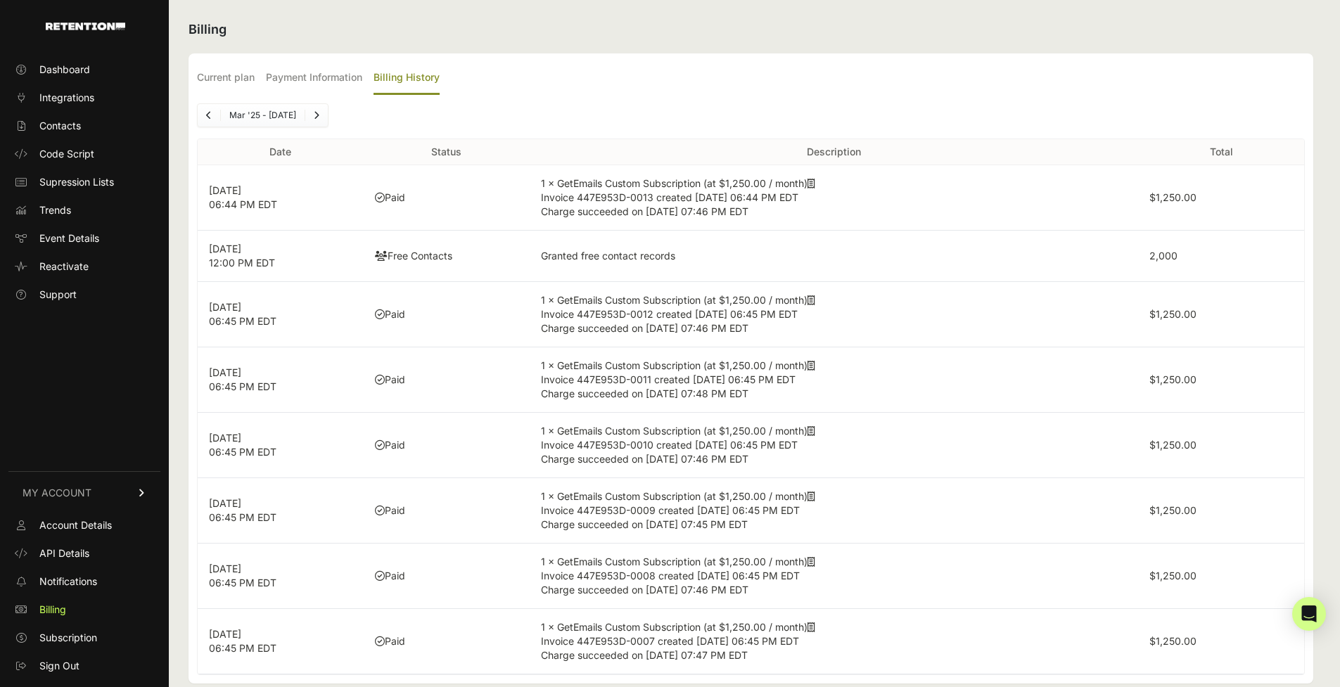
click at [1202, 84] on ul "Current plan Payment Information Billing History" at bounding box center [751, 78] width 1108 height 33
click at [219, 77] on label "Current plan" at bounding box center [226, 78] width 58 height 33
click at [0, 0] on input "Current plan" at bounding box center [0, 0] width 0 height 0
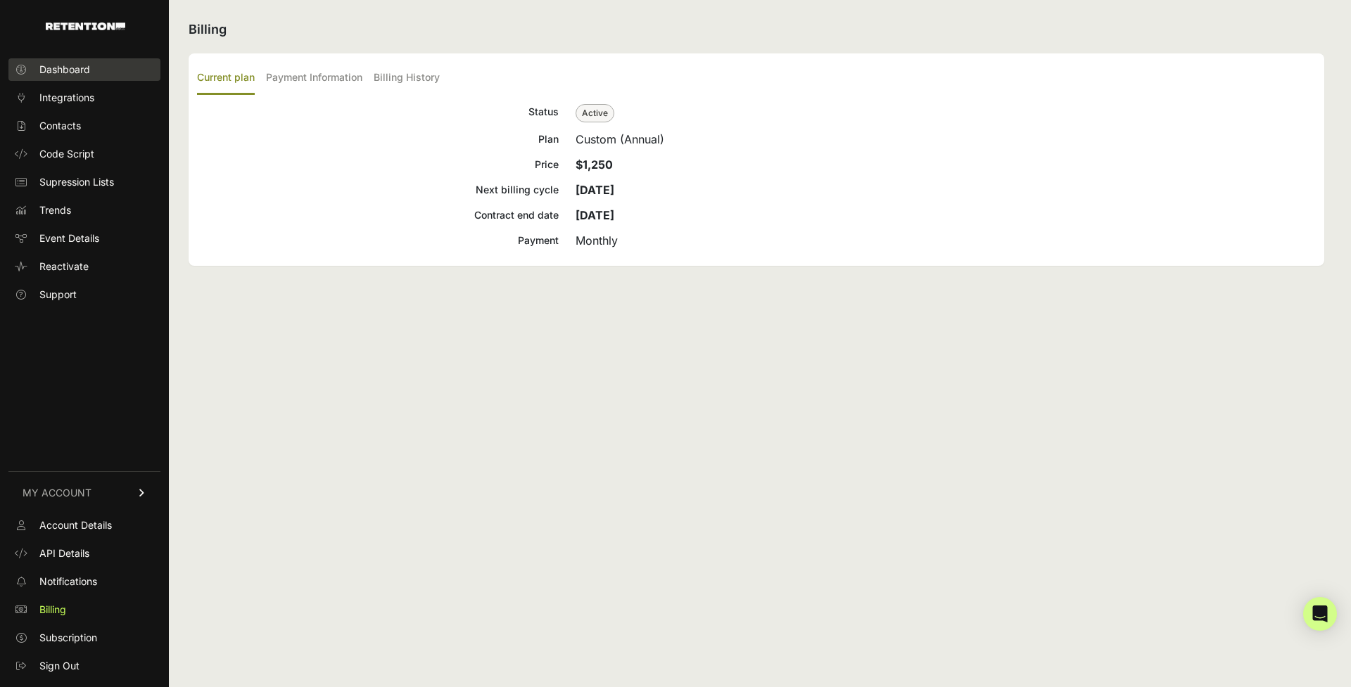
click at [53, 67] on span "Dashboard" at bounding box center [64, 70] width 51 height 14
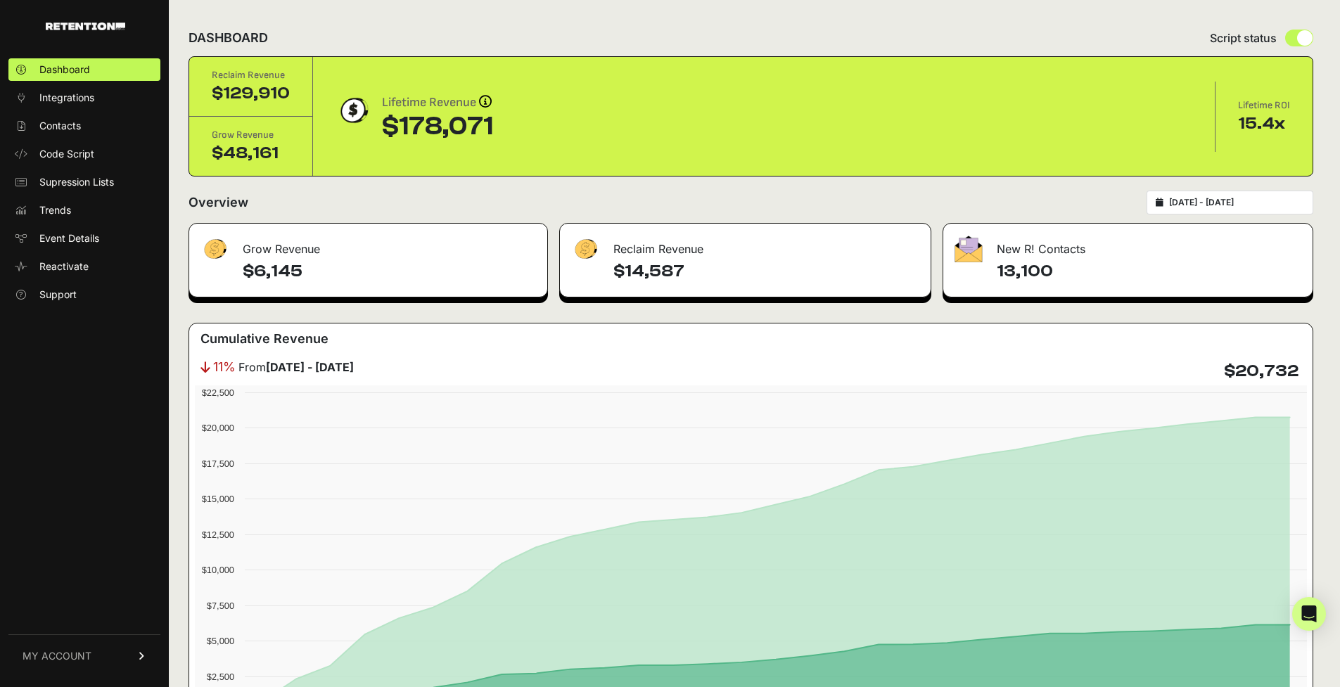
click at [112, 24] on img at bounding box center [85, 27] width 79 height 8
click at [75, 661] on span "MY ACCOUNT" at bounding box center [57, 656] width 69 height 14
click at [88, 644] on span "Subscription" at bounding box center [68, 638] width 58 height 14
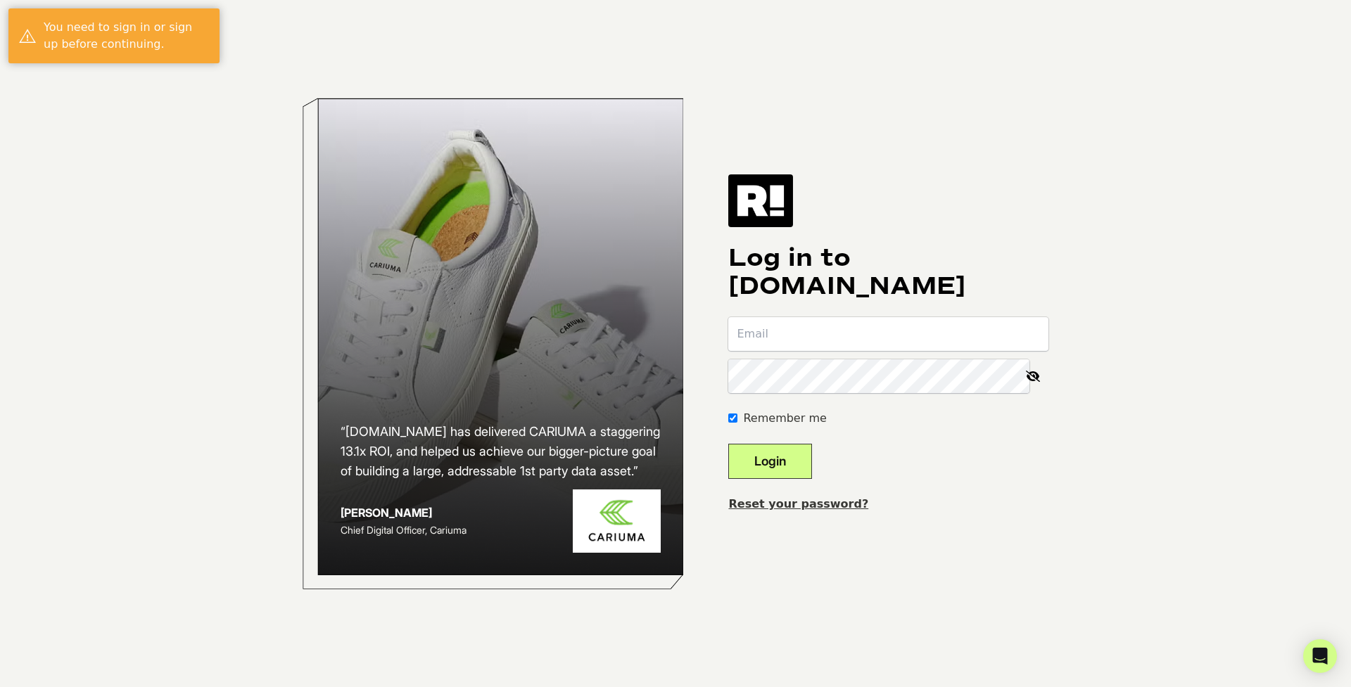
type input "tania.peralta+bio@bbicompany.com"
click at [790, 461] on button "Login" at bounding box center [770, 461] width 84 height 35
